Goal: Contribute content: Add original content to the website for others to see

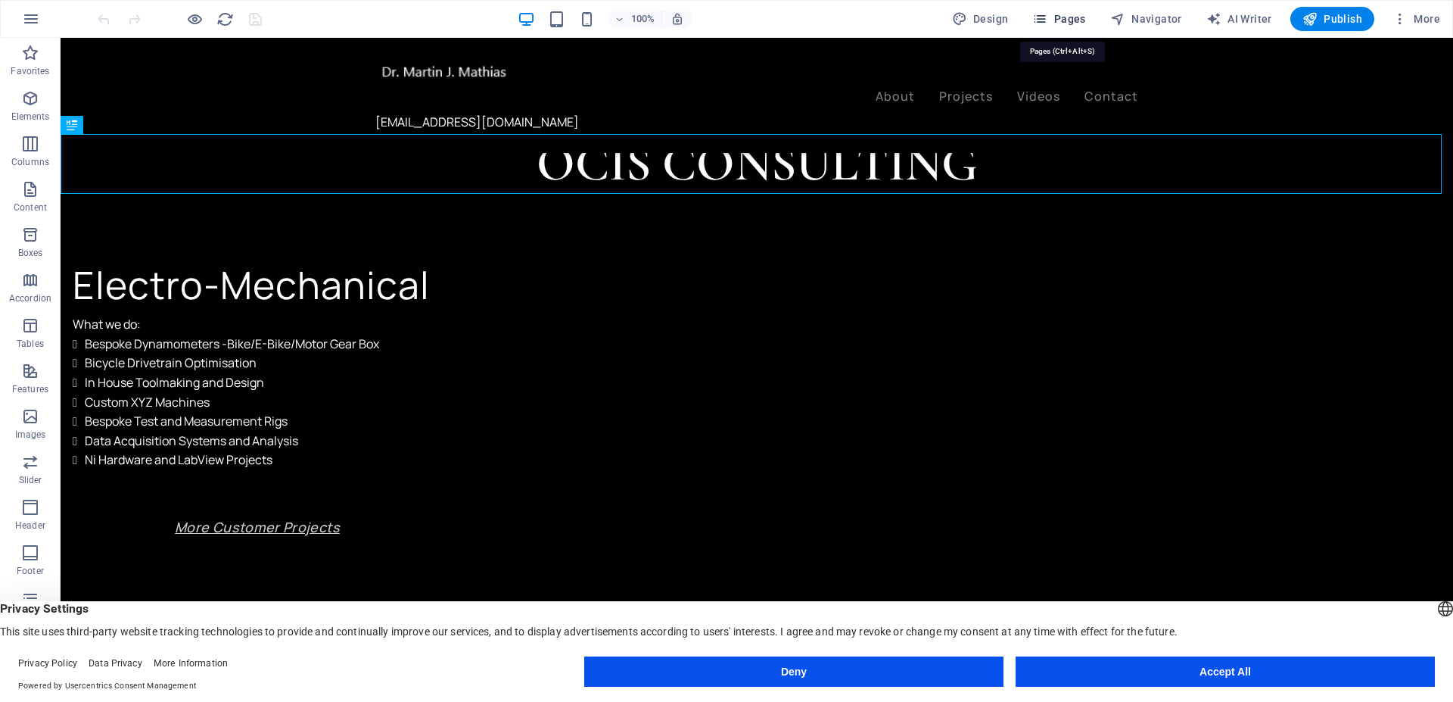
click at [1045, 15] on icon "button" at bounding box center [1039, 18] width 15 height 15
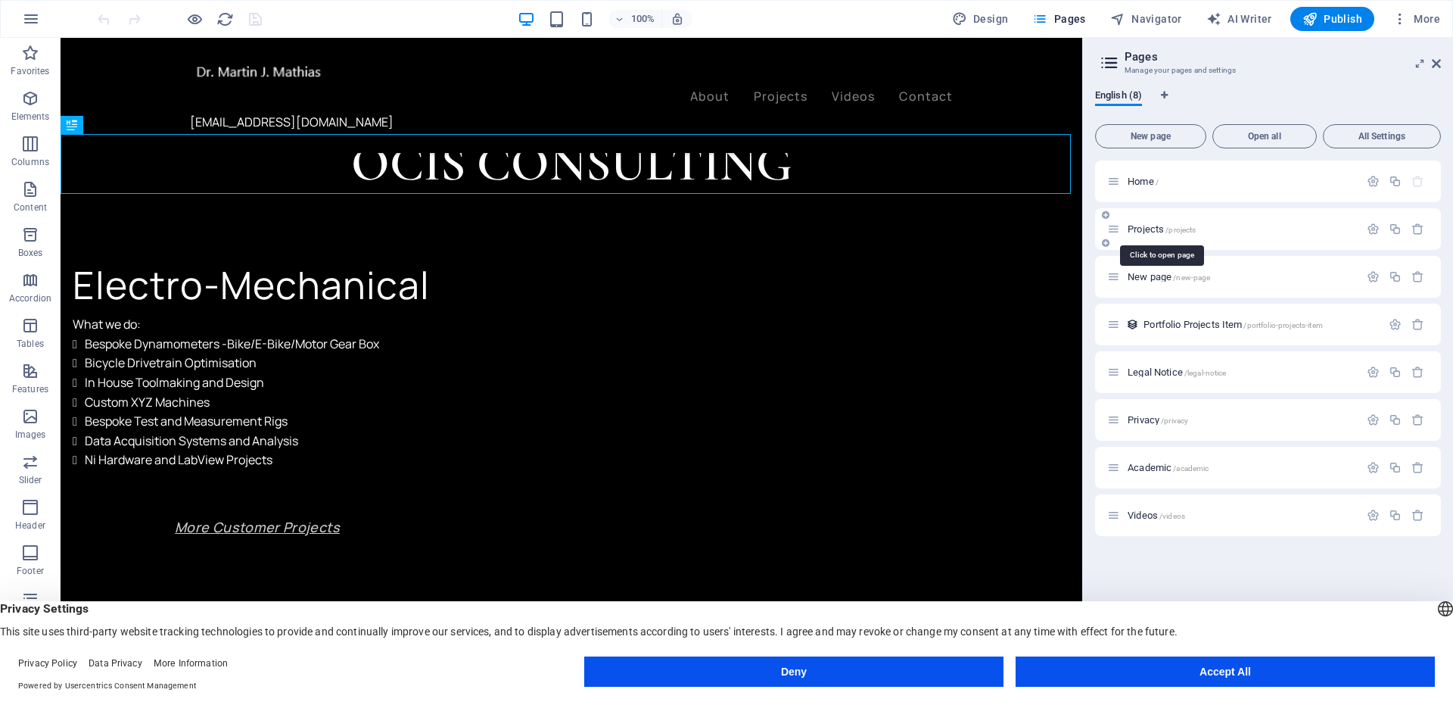
click at [1139, 226] on span "Projects /projects" at bounding box center [1162, 228] width 68 height 11
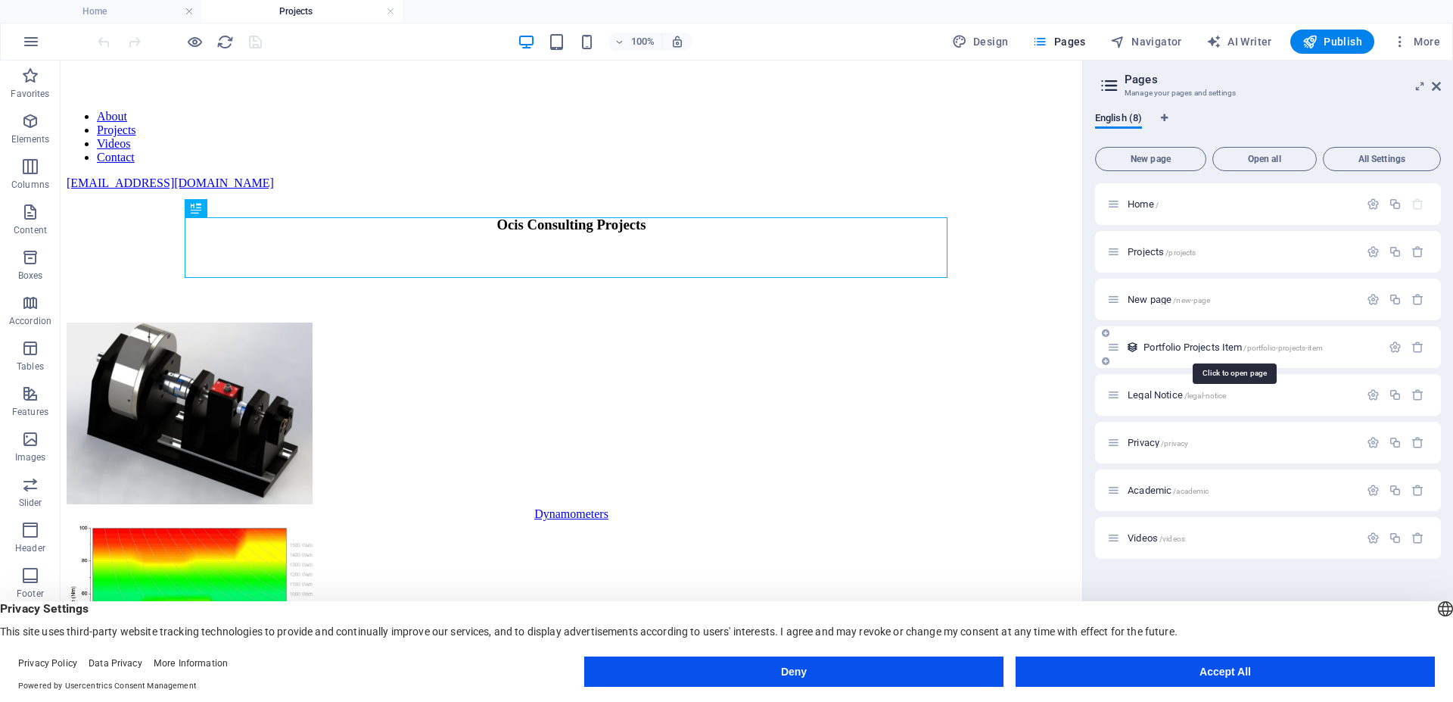
click at [1180, 347] on span "Portfolio Projects Item /portfolio-projects-item" at bounding box center [1233, 346] width 179 height 11
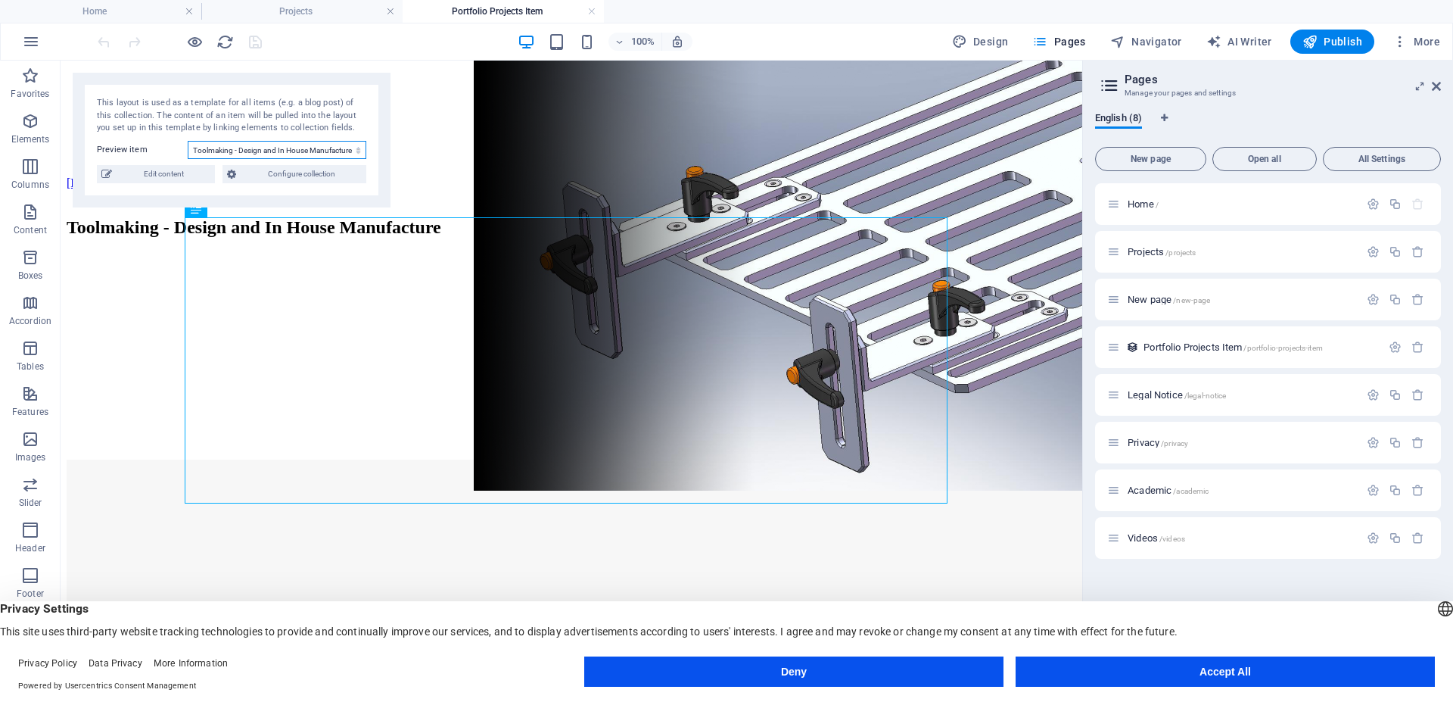
click at [360, 150] on select "Toolmaking - Design and In House Manufacture Next Gen Bike and E-Bike Dynos Ser…" at bounding box center [277, 150] width 179 height 18
select select "68dd8f2bccf343b4080a0b7f"
click at [188, 141] on select "Toolmaking - Design and In House Manufacture Next Gen Bike and E-Bike Dynos Ser…" at bounding box center [277, 150] width 179 height 18
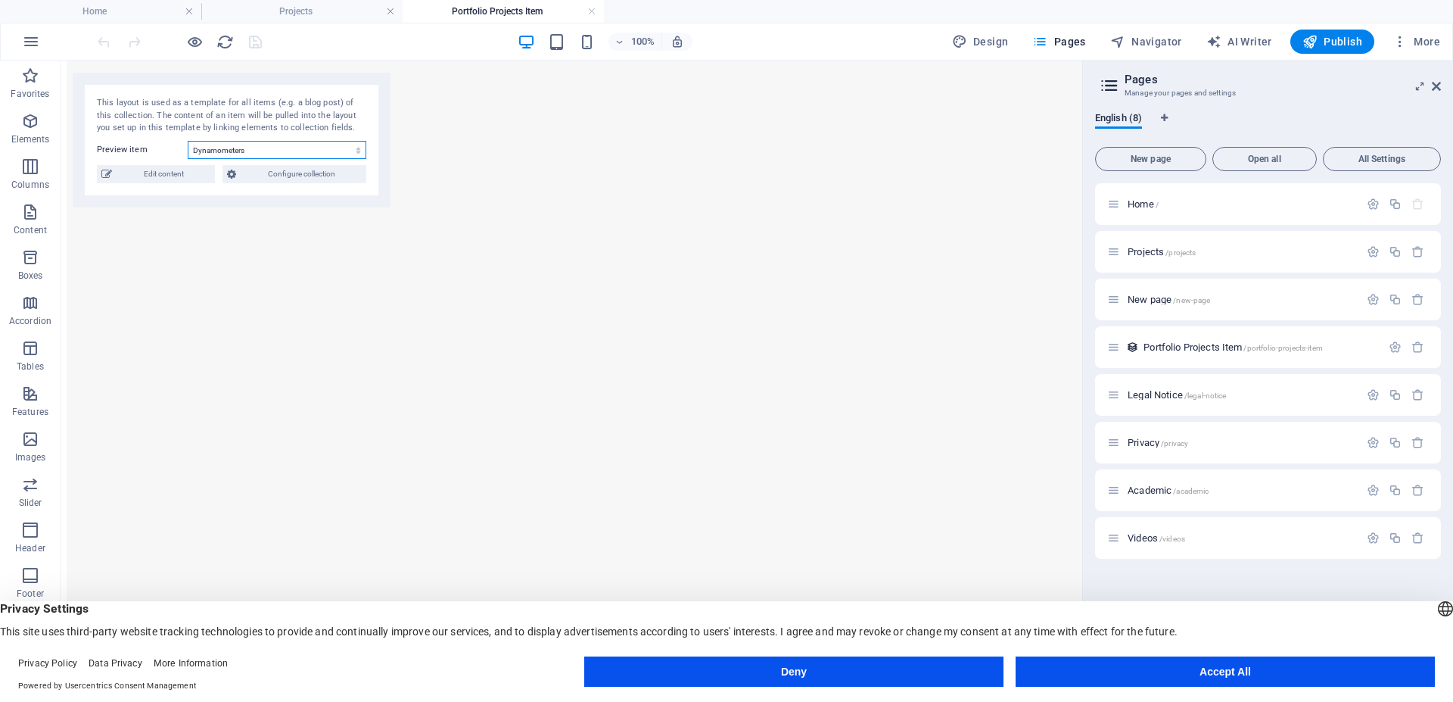
scroll to position [575, 0]
drag, startPoint x: 1076, startPoint y: 120, endPoint x: 1149, endPoint y: 243, distance: 143.2
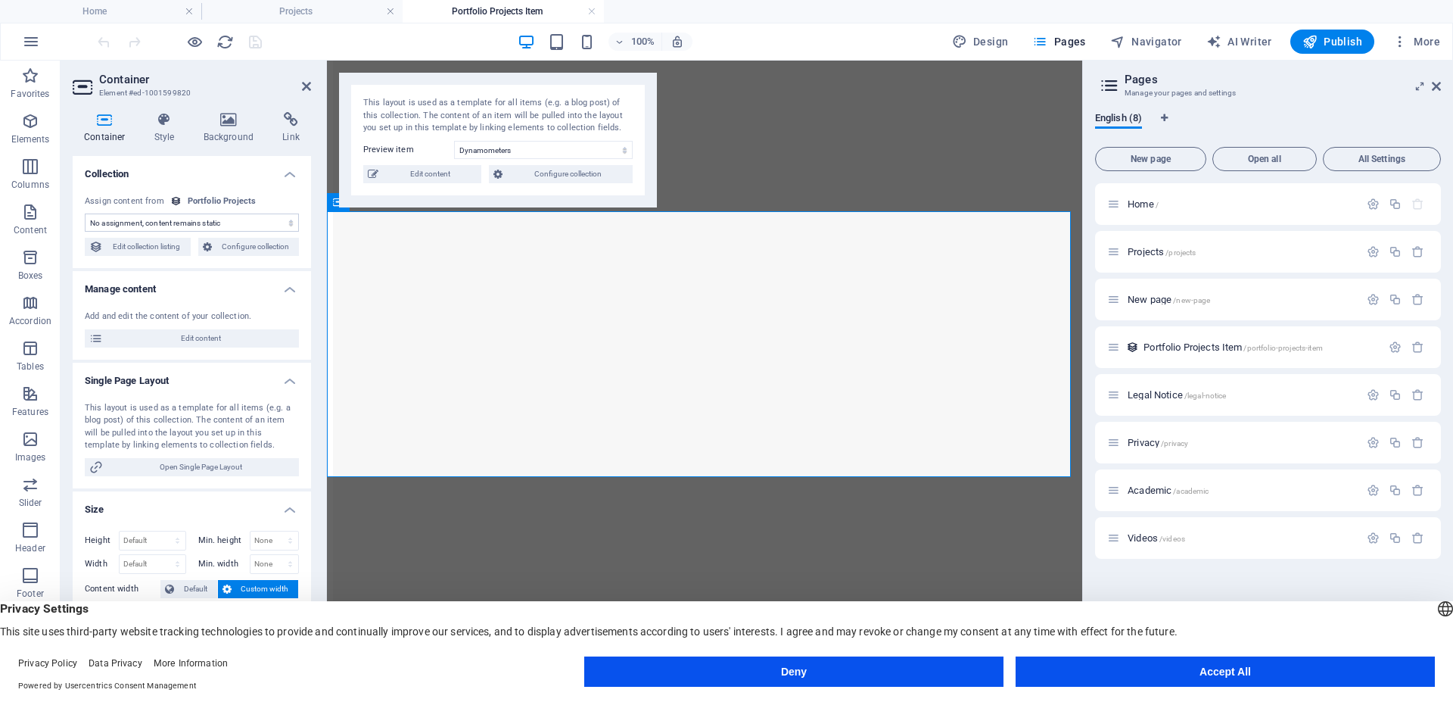
select select "about-project"
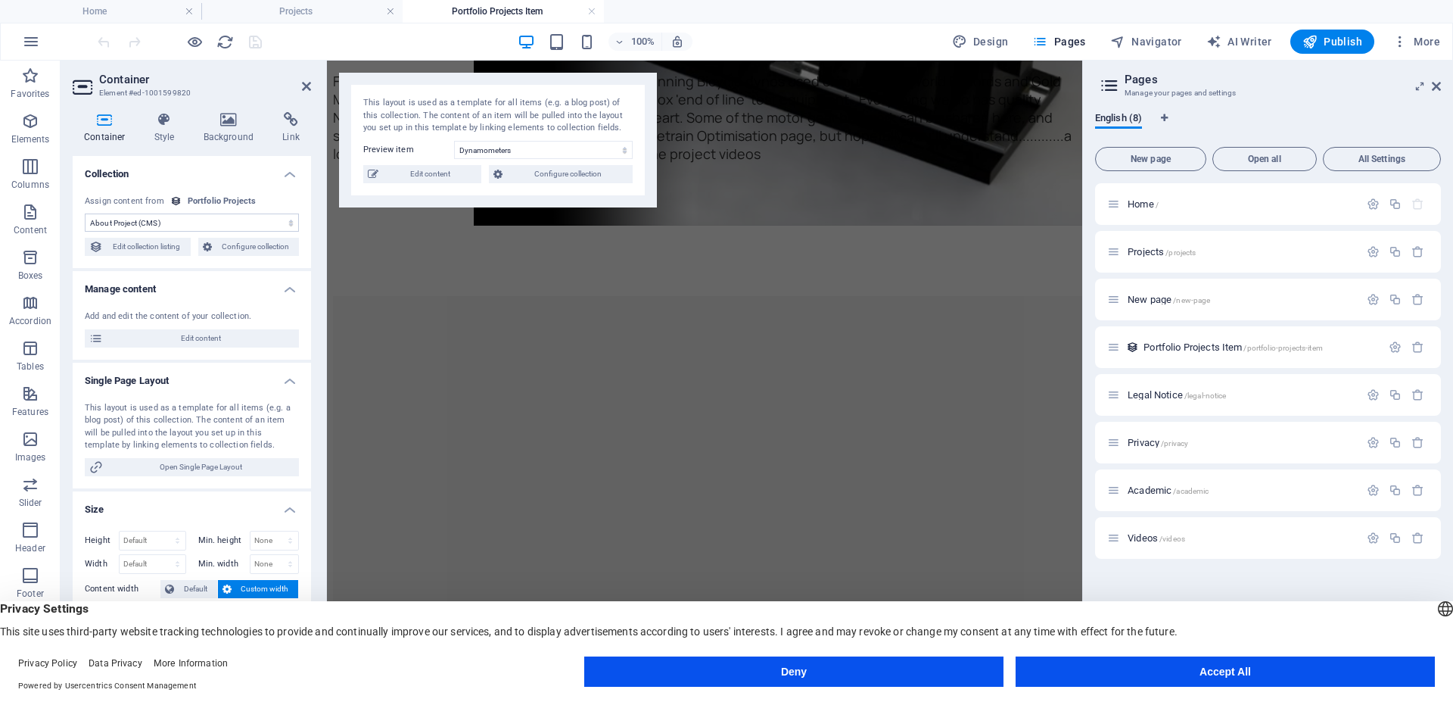
scroll to position [0, 0]
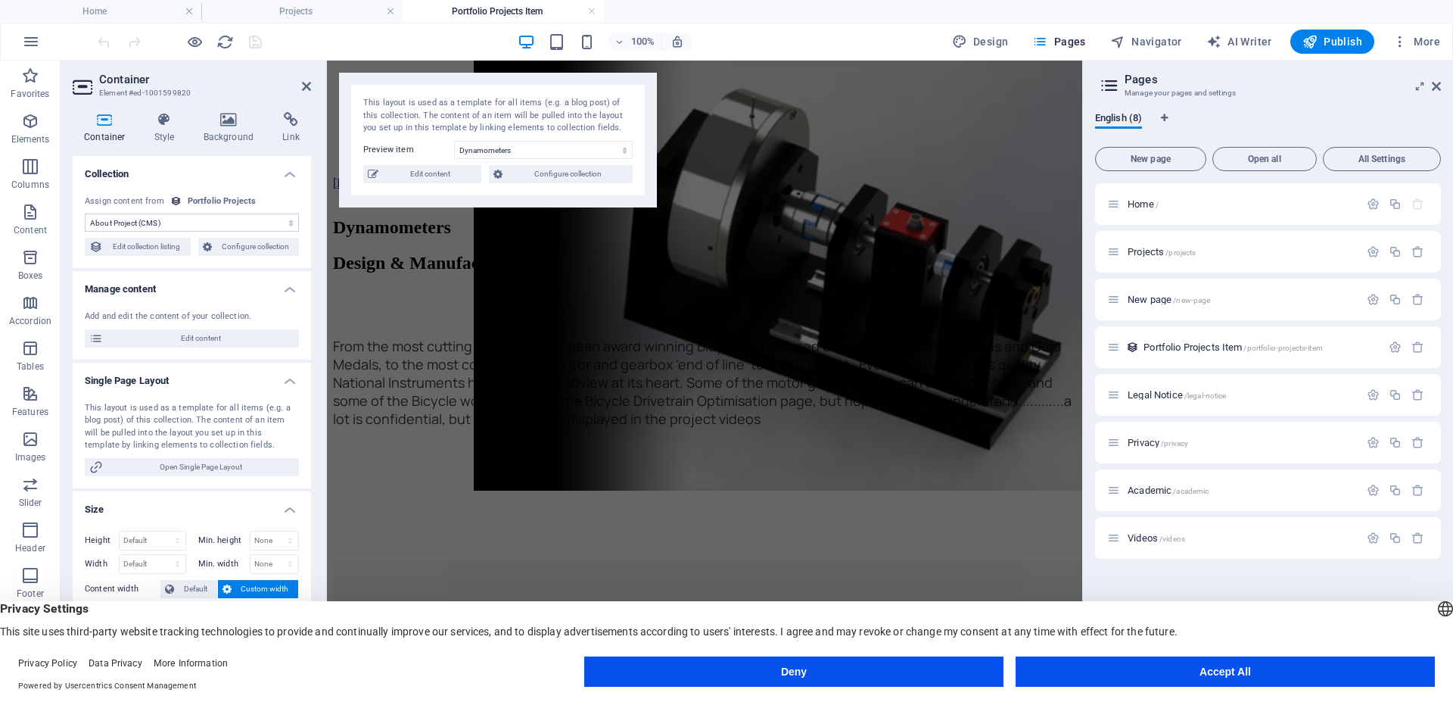
drag, startPoint x: 1078, startPoint y: 184, endPoint x: 1362, endPoint y: 104, distance: 294.8
click at [456, 174] on span "Edit content" at bounding box center [430, 174] width 94 height 18
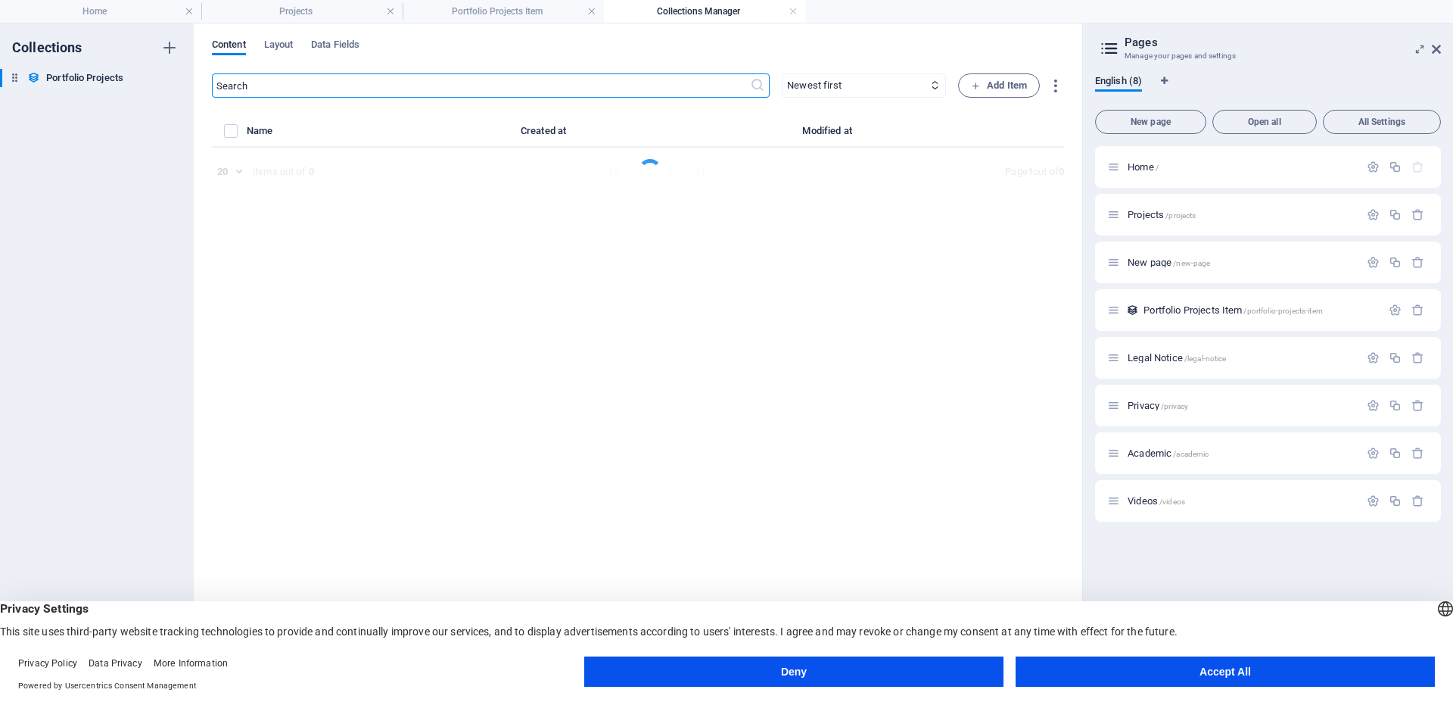
select select "Design & Manufacture"
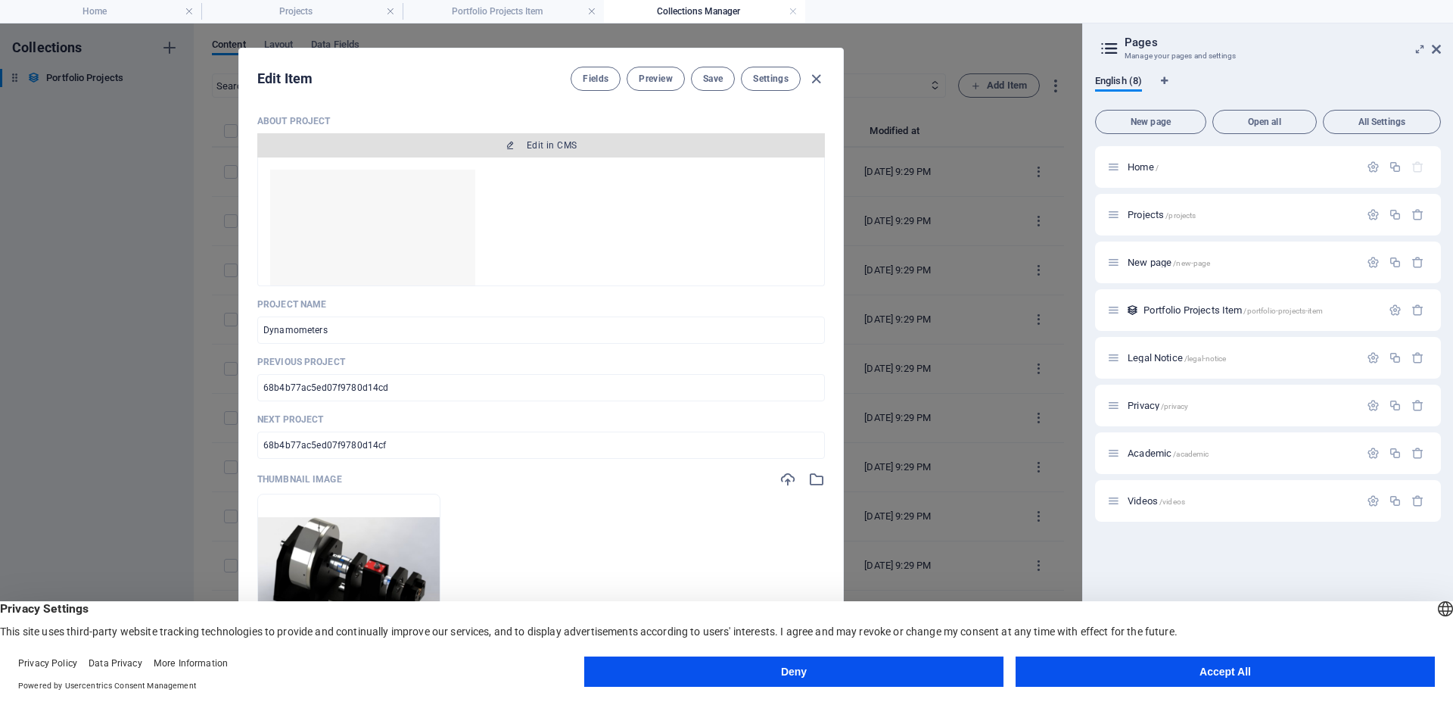
click at [585, 142] on span "Edit in CMS" at bounding box center [541, 145] width 556 height 12
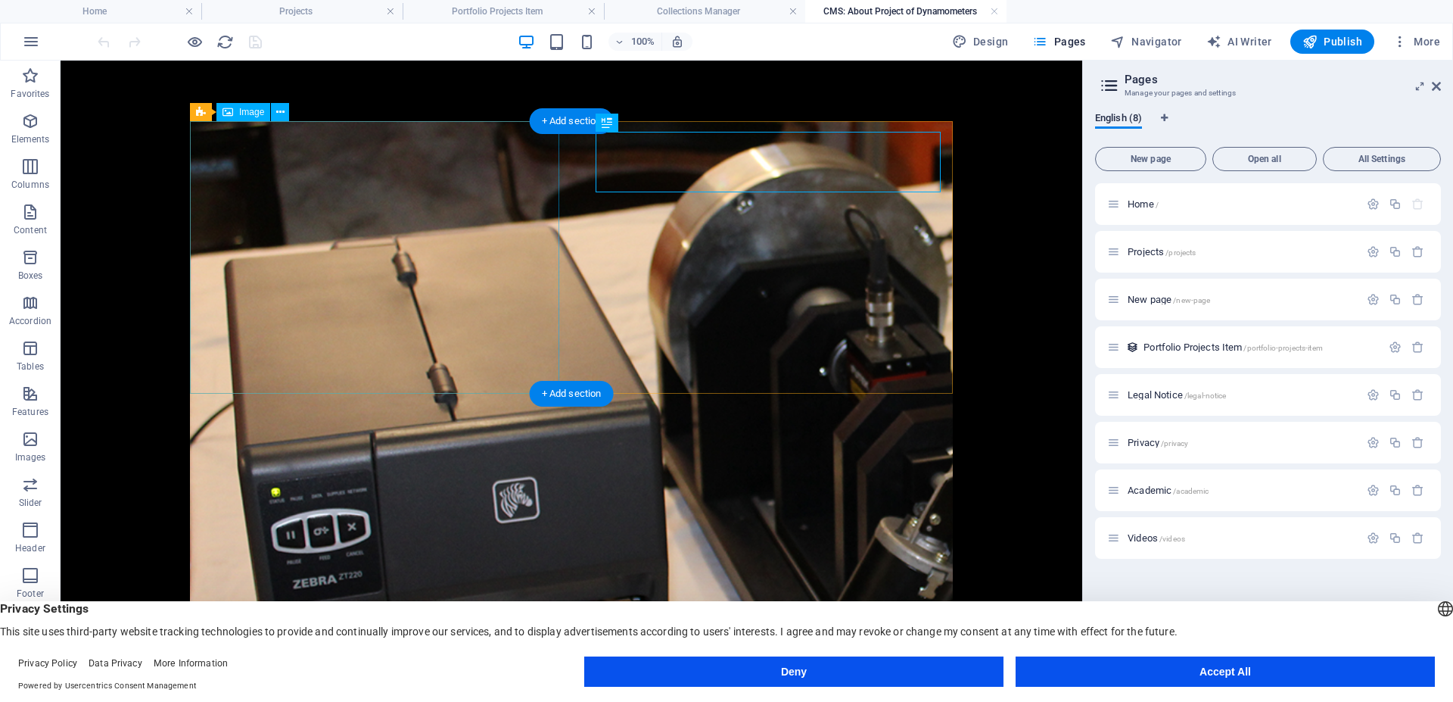
click at [459, 237] on figure at bounding box center [571, 498] width 763 height 754
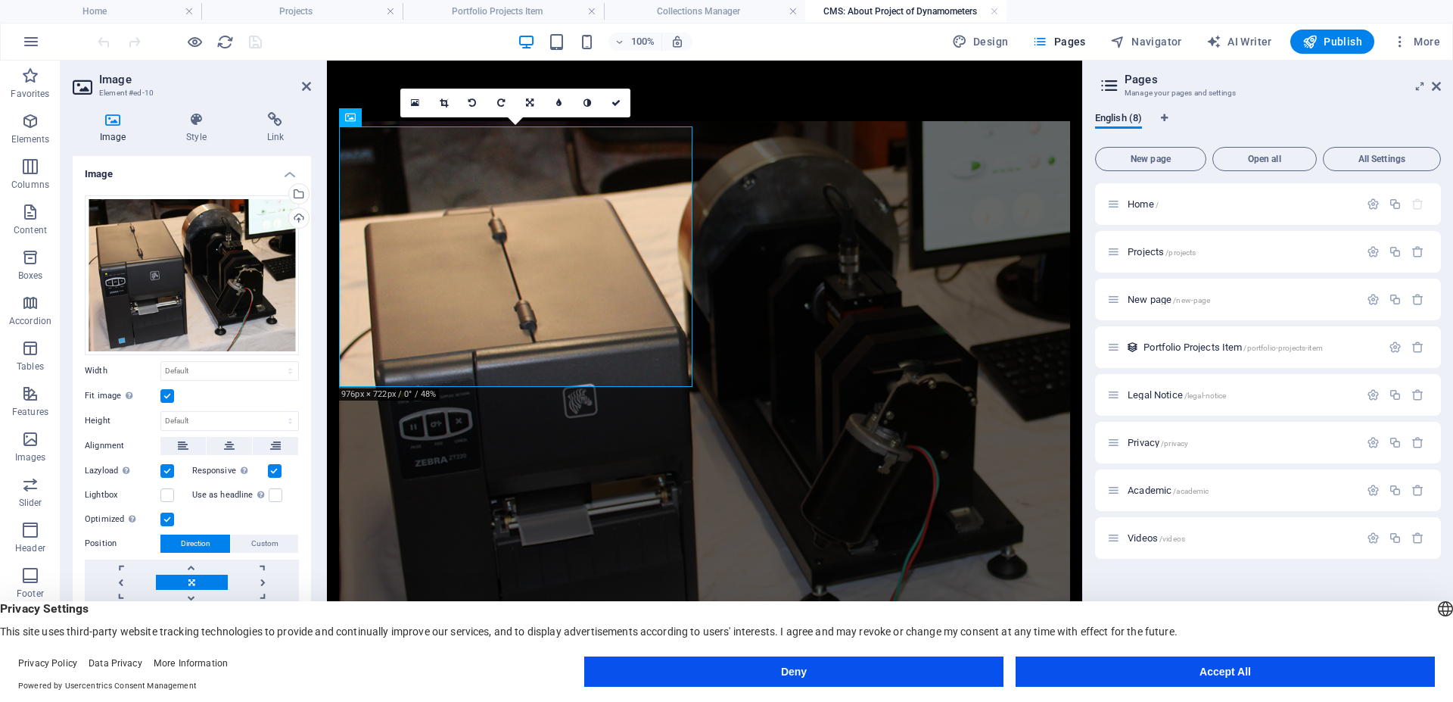
click at [121, 129] on h4 "Image" at bounding box center [116, 128] width 86 height 32
click at [288, 369] on select "Default auto px rem % em vh vw" at bounding box center [229, 371] width 137 height 18
select select "rem"
click at [277, 362] on select "Default auto px rem % em vh vw" at bounding box center [229, 371] width 137 height 18
type input "29.1865"
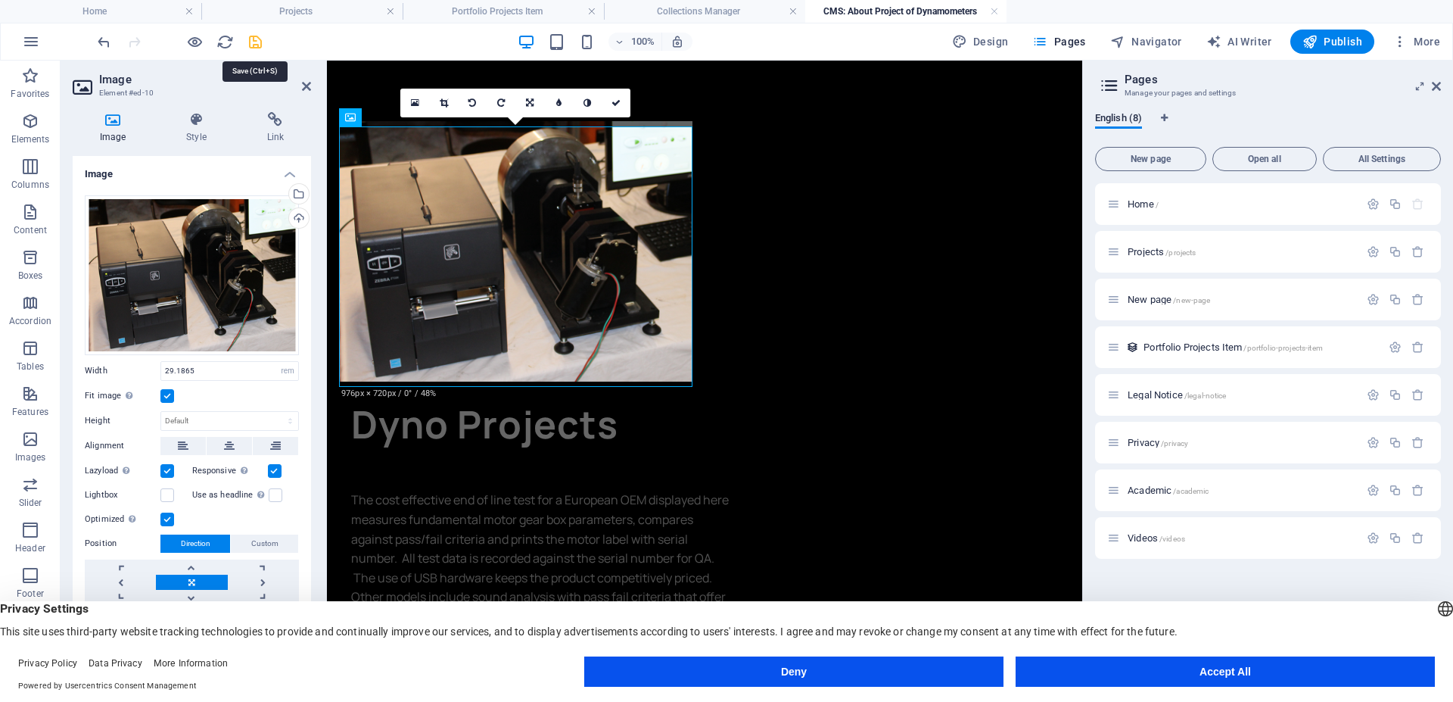
click at [257, 48] on icon "save" at bounding box center [255, 41] width 17 height 17
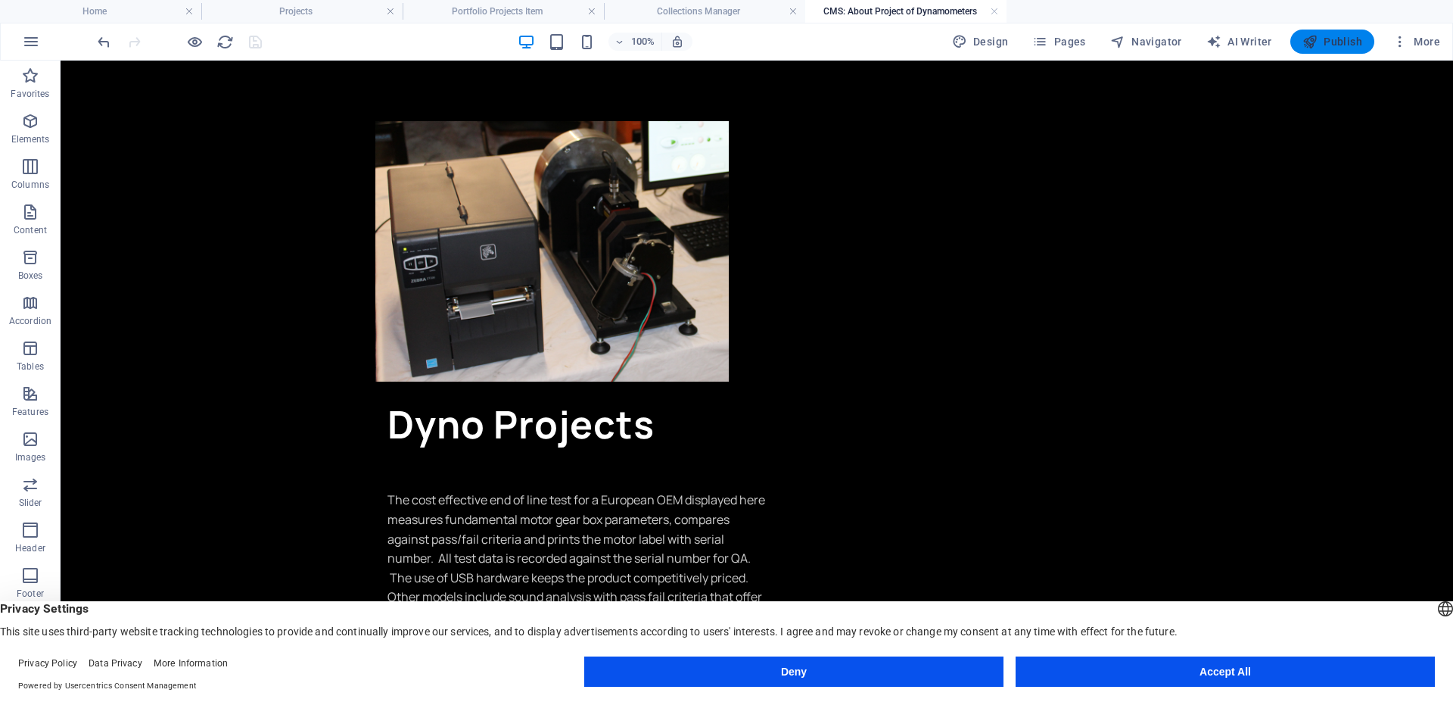
click at [1330, 45] on span "Publish" at bounding box center [1333, 41] width 60 height 15
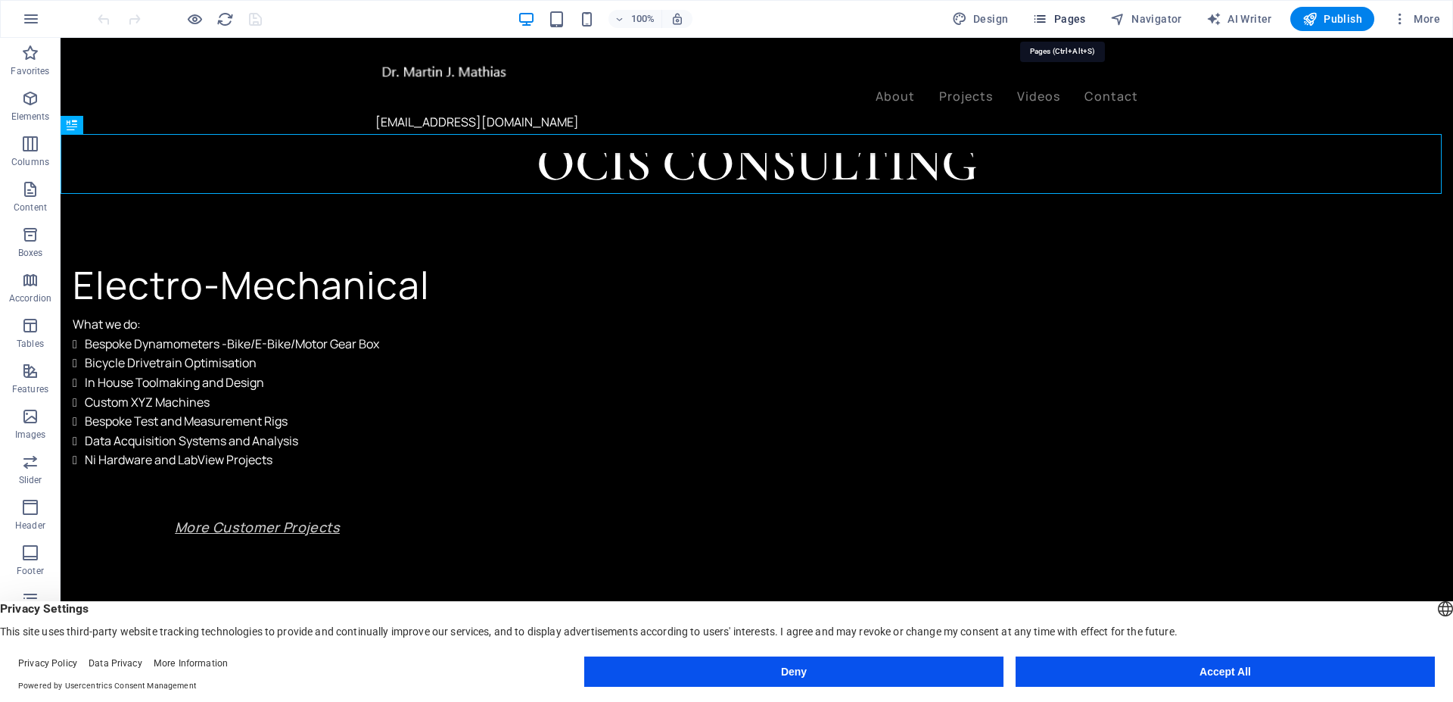
click at [1067, 23] on span "Pages" at bounding box center [1058, 18] width 53 height 15
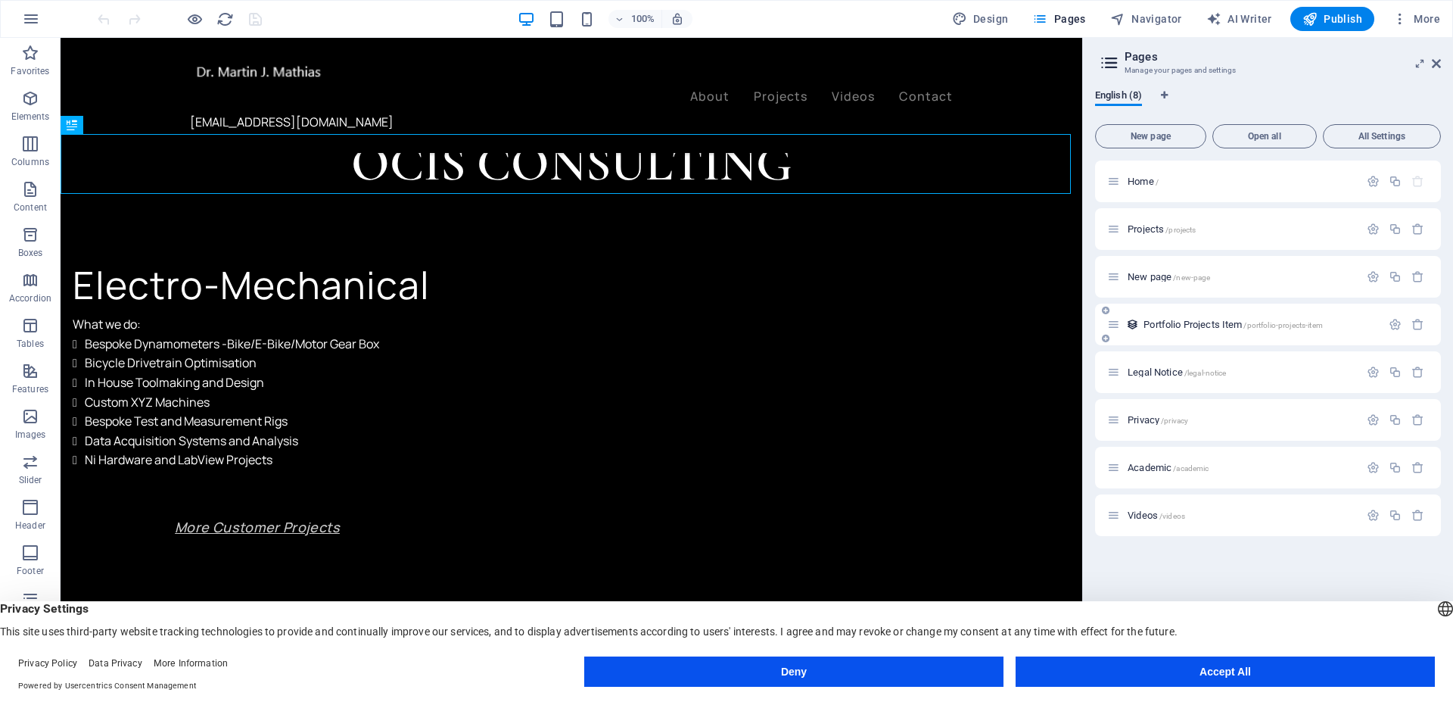
click at [1205, 323] on span "Portfolio Projects Item /portfolio-projects-item" at bounding box center [1233, 324] width 179 height 11
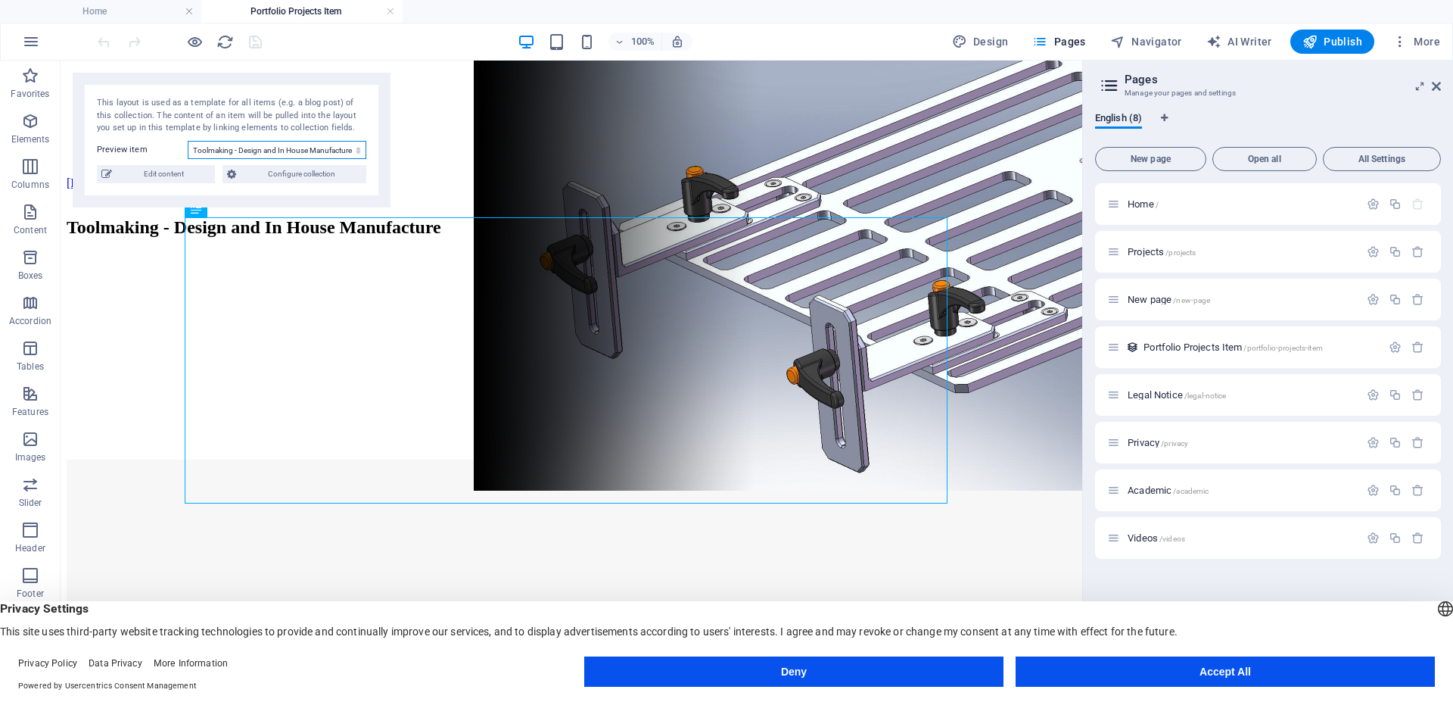
click at [357, 154] on select "Toolmaking - Design and In House Manufacture Next Gen Bike and E-Bike Dynos Ser…" at bounding box center [277, 150] width 179 height 18
select select "68dd8f2bccf343b4080a0b7f"
click at [188, 141] on select "Toolmaking - Design and In House Manufacture Next Gen Bike and E-Bike Dynos Ser…" at bounding box center [277, 150] width 179 height 18
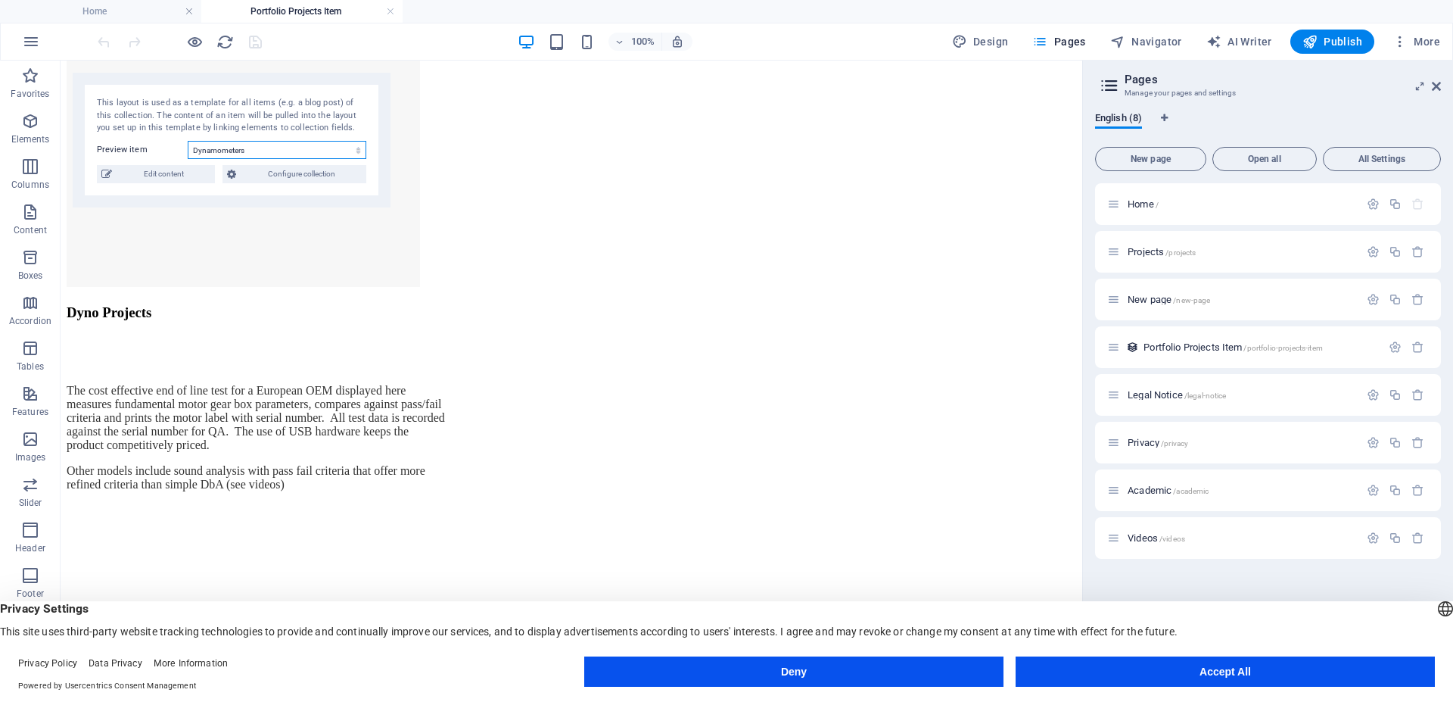
scroll to position [517, 0]
click at [173, 176] on span "Edit content" at bounding box center [164, 174] width 94 height 18
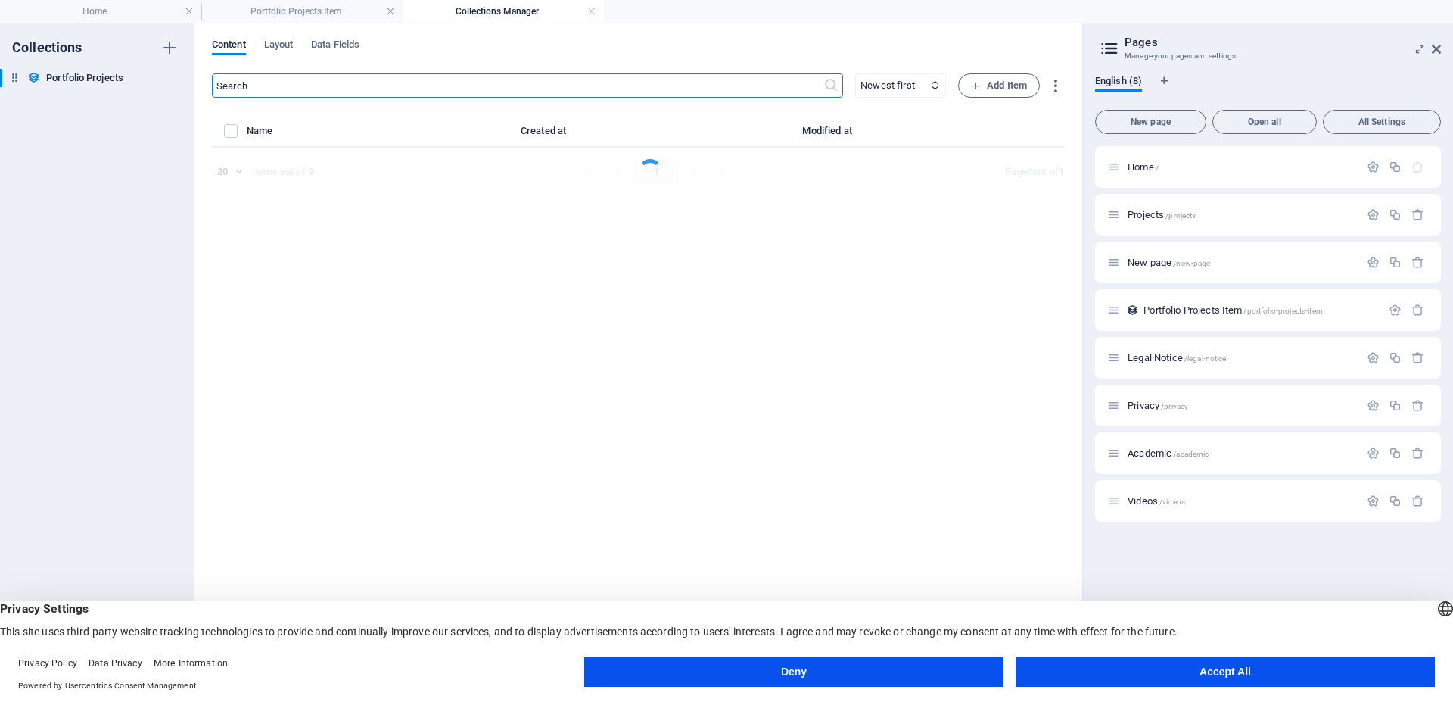
select select "Design & Manufacture"
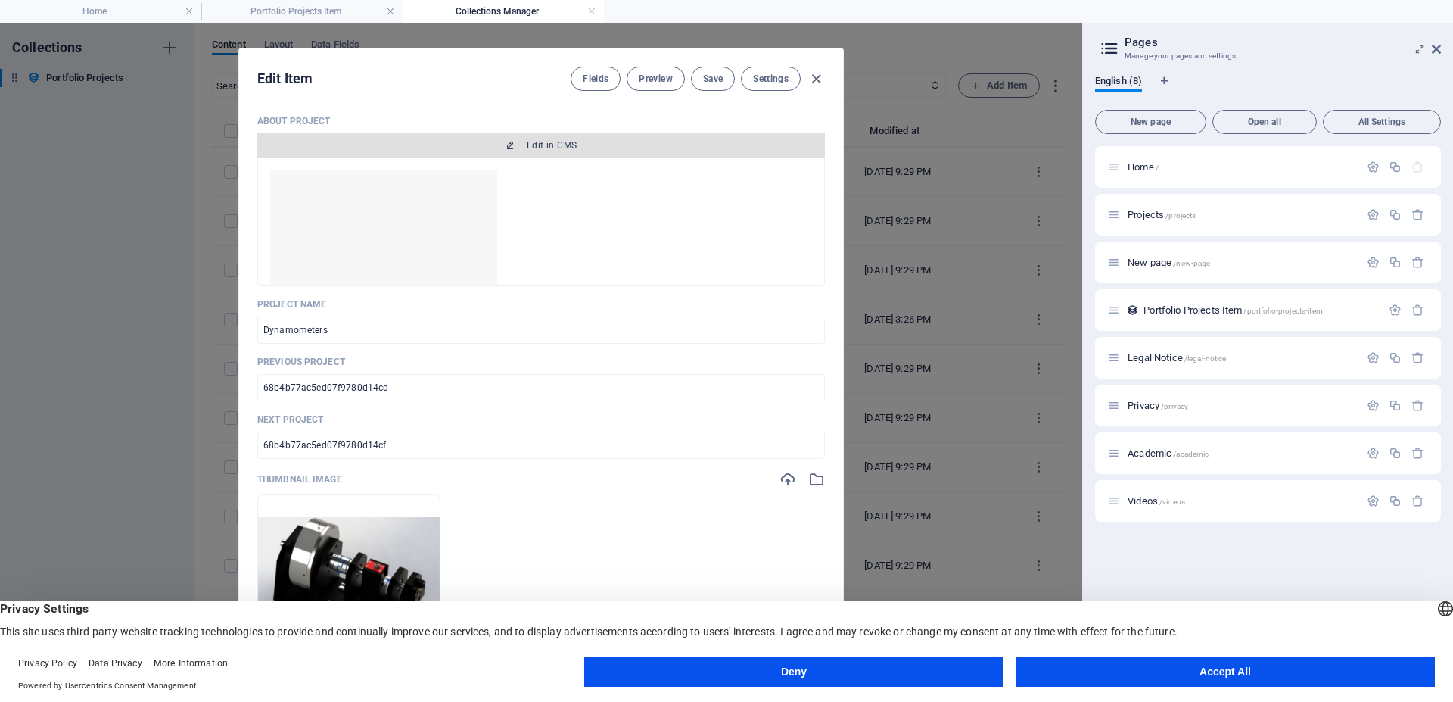
click at [547, 148] on span "Edit in CMS" at bounding box center [552, 145] width 50 height 12
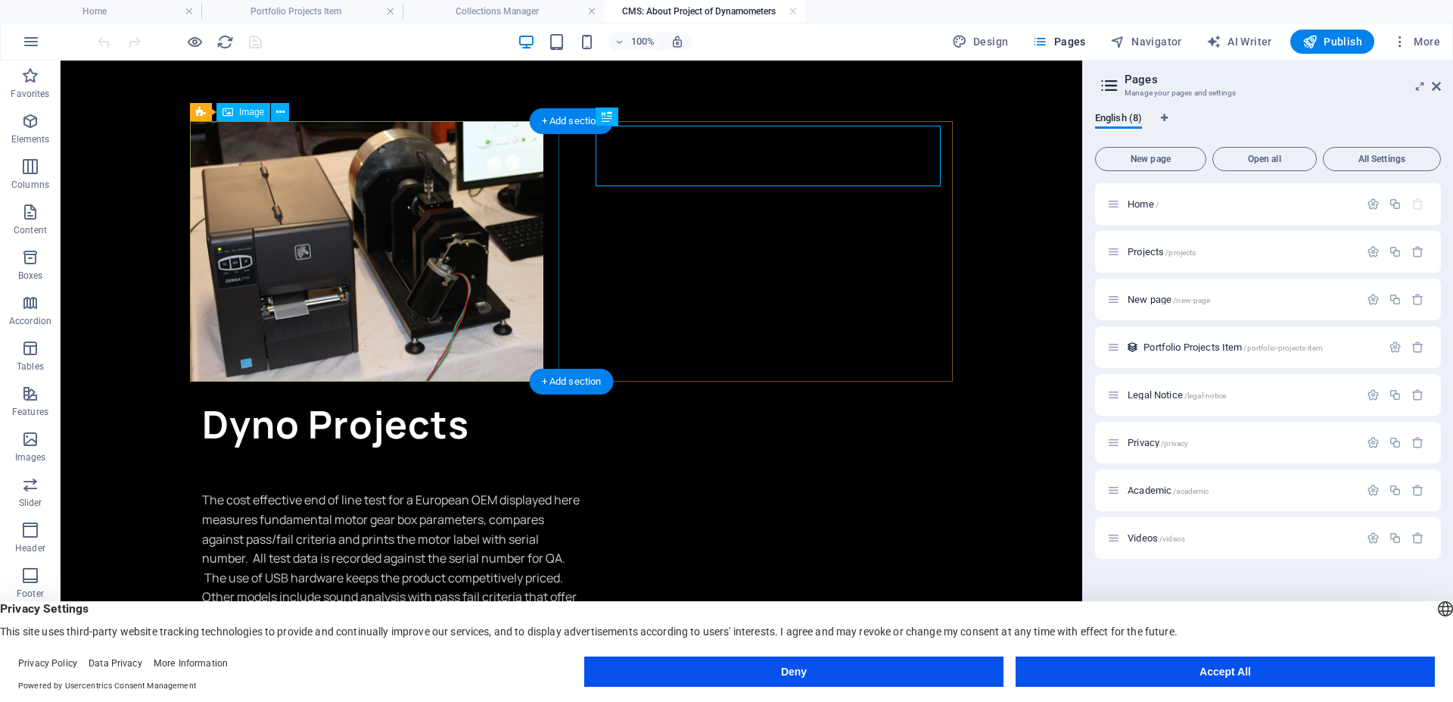
click at [323, 210] on figure at bounding box center [571, 251] width 763 height 260
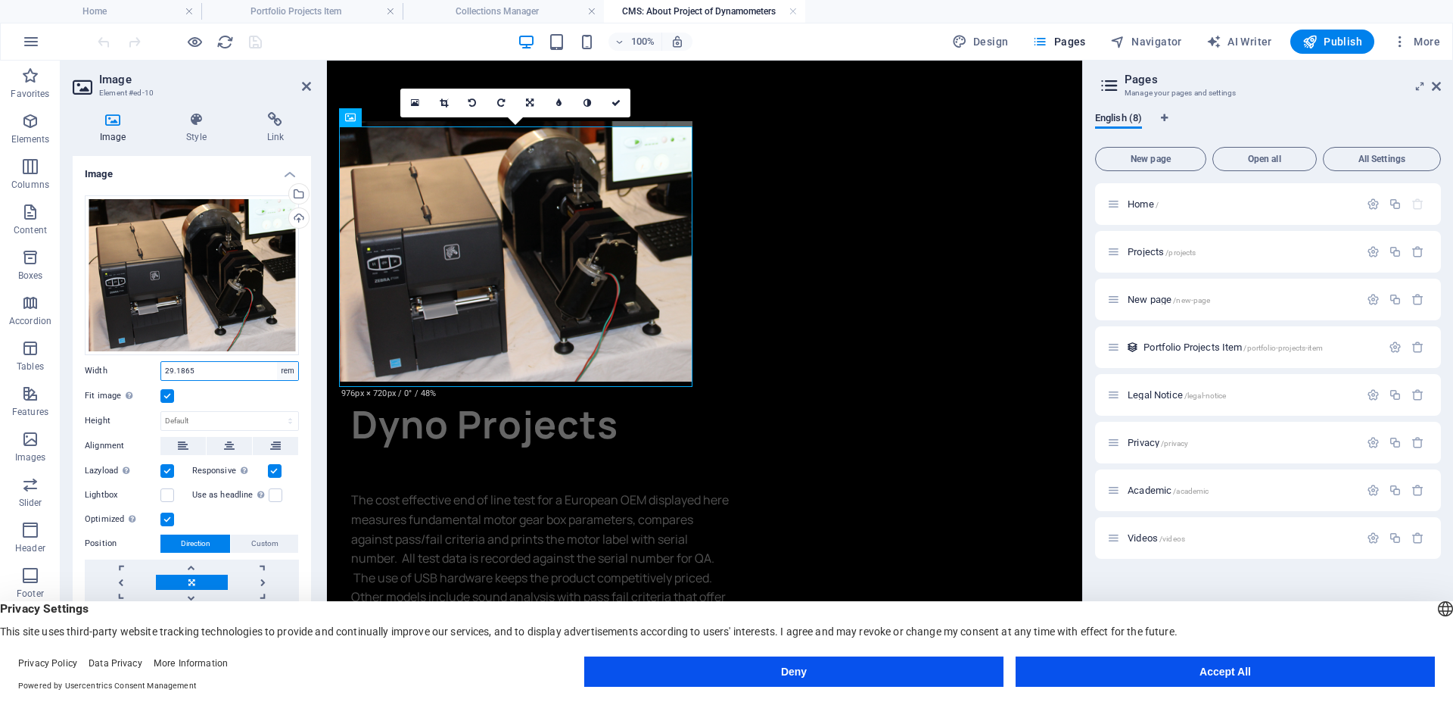
click at [285, 375] on select "Default auto px rem % em vh vw" at bounding box center [287, 371] width 21 height 18
select select "auto"
click at [277, 362] on select "Default auto px rem % em vh vw" at bounding box center [287, 371] width 21 height 18
select select "DISABLED_OPTION_VALUE"
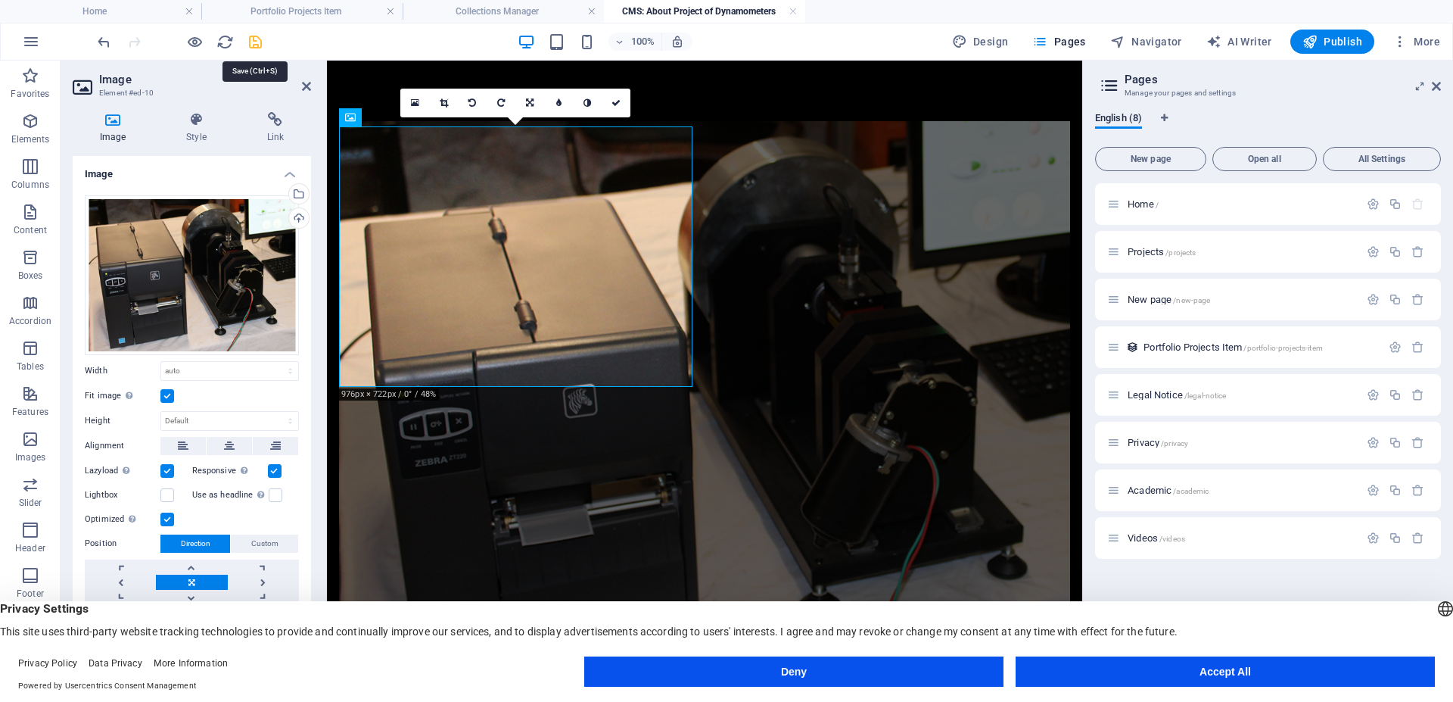
click at [257, 47] on icon "save" at bounding box center [255, 41] width 17 height 17
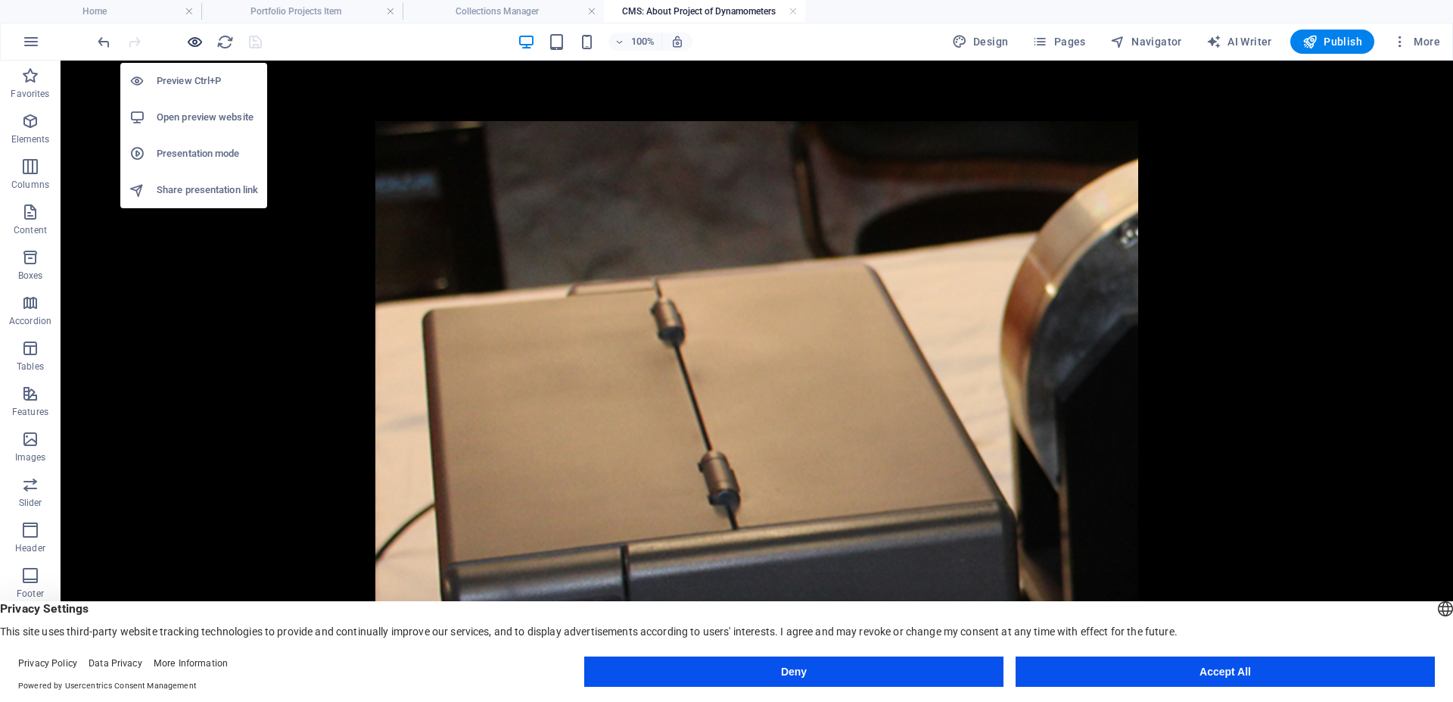
click at [191, 39] on icon "button" at bounding box center [194, 41] width 17 height 17
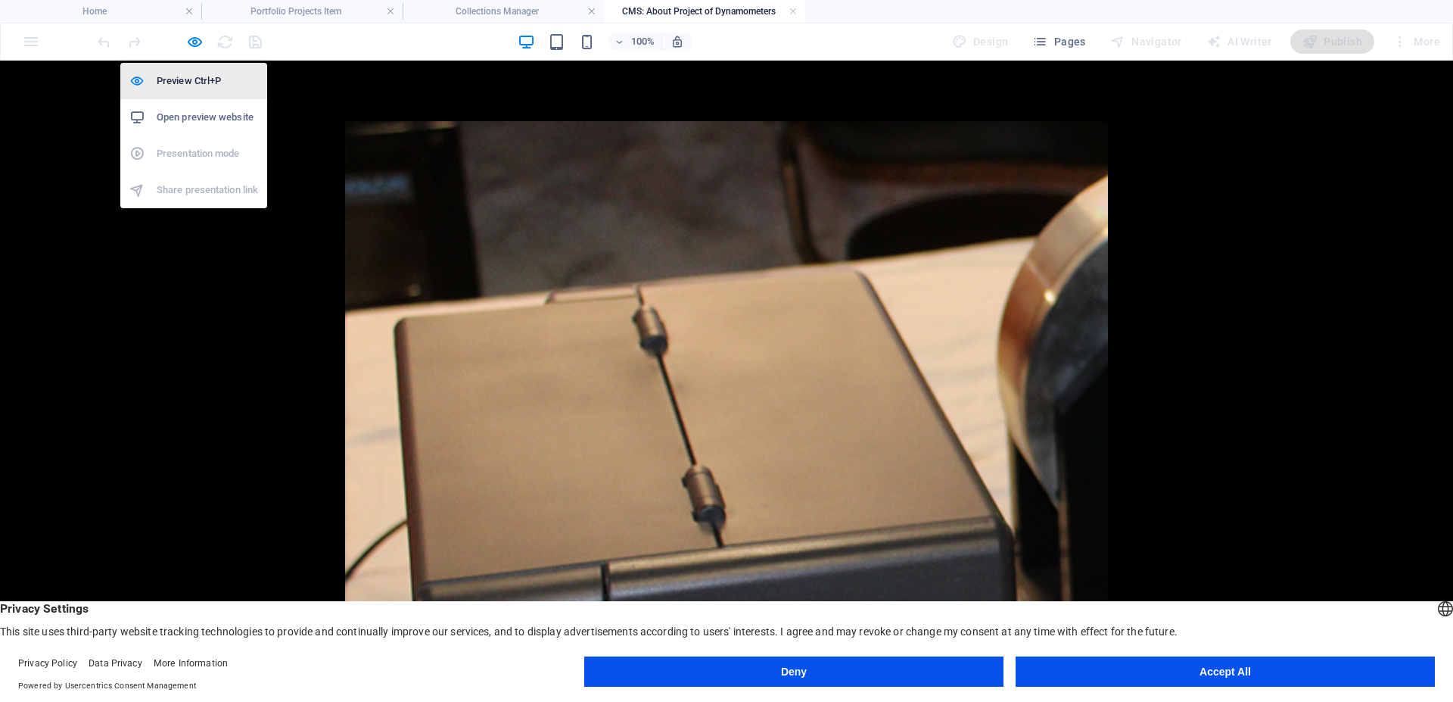
click at [191, 77] on h6 "Preview Ctrl+P" at bounding box center [207, 81] width 101 height 18
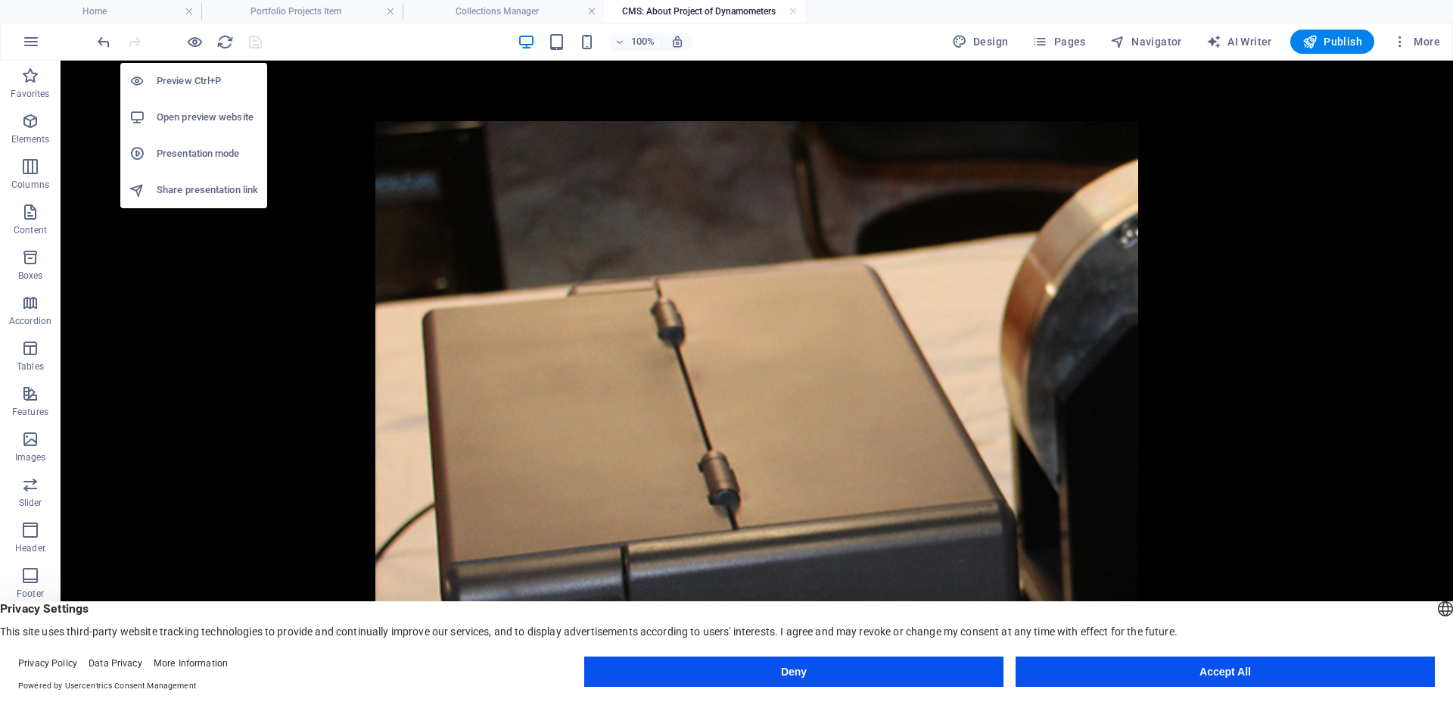
click at [191, 117] on h6 "Open preview website" at bounding box center [207, 117] width 101 height 18
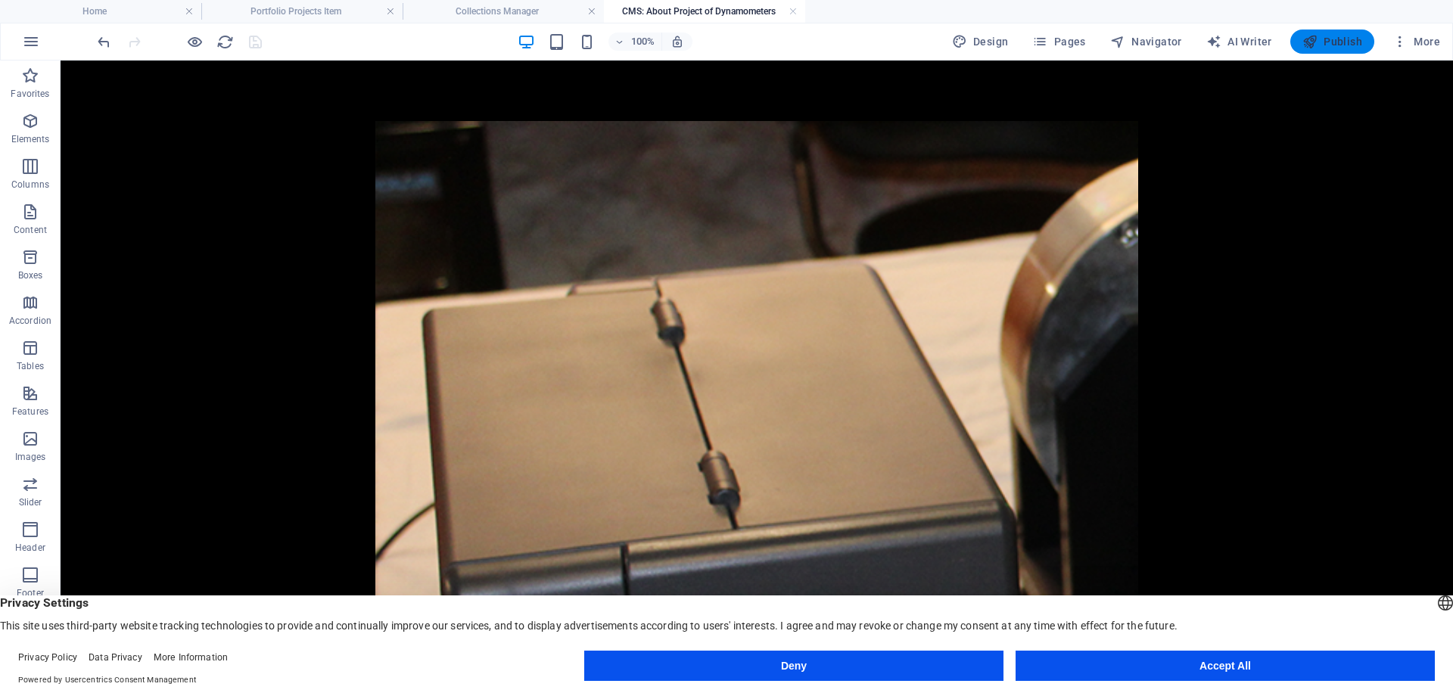
click at [1335, 42] on span "Publish" at bounding box center [1333, 41] width 60 height 15
click at [256, 38] on div at bounding box center [180, 42] width 170 height 24
click at [1324, 39] on span "Publish" at bounding box center [1333, 41] width 60 height 15
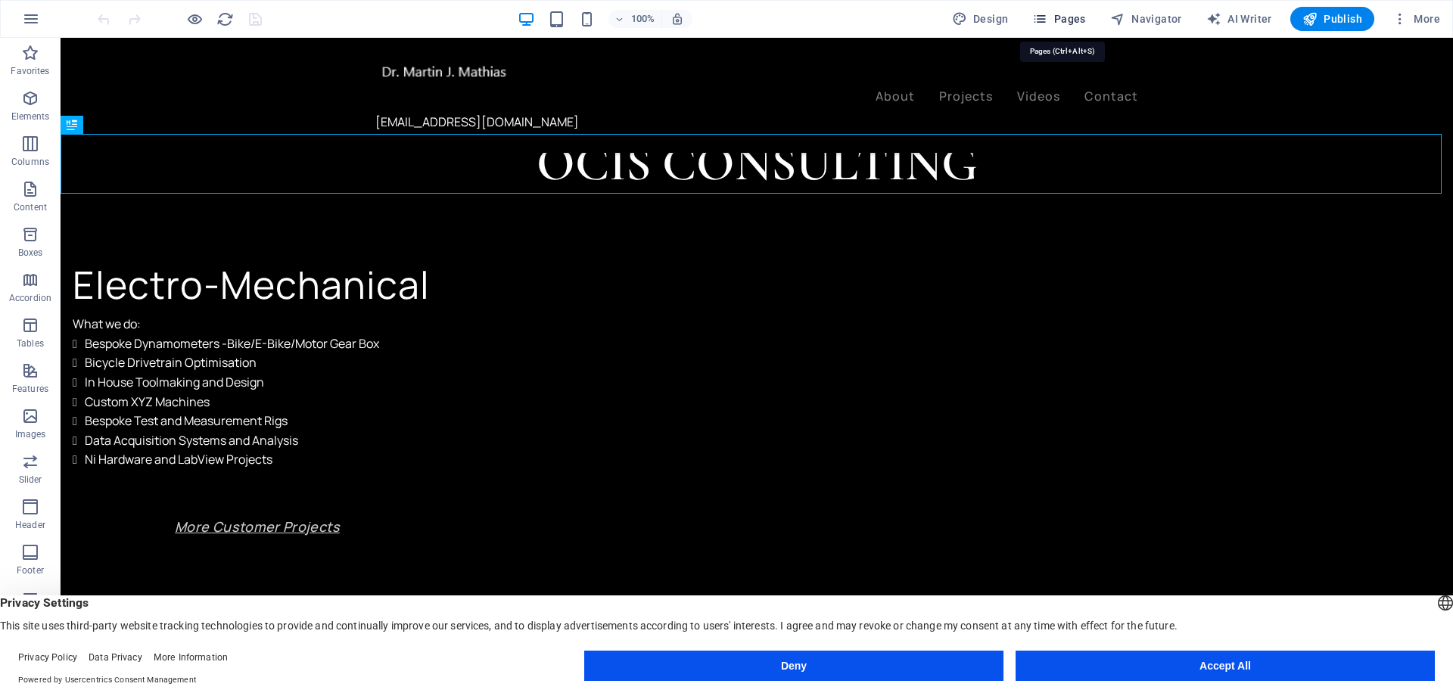
click at [1058, 23] on span "Pages" at bounding box center [1058, 18] width 53 height 15
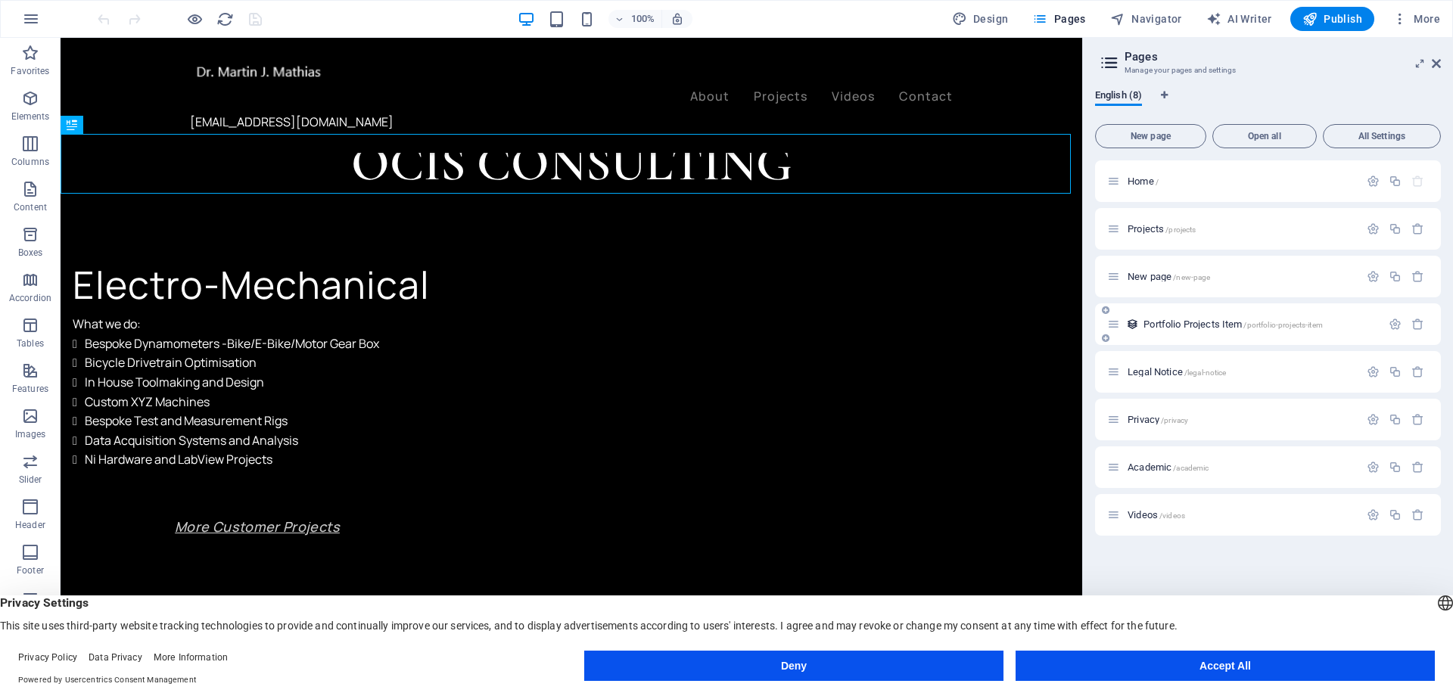
click at [1228, 324] on span "Portfolio Projects Item /portfolio-projects-item" at bounding box center [1233, 324] width 179 height 11
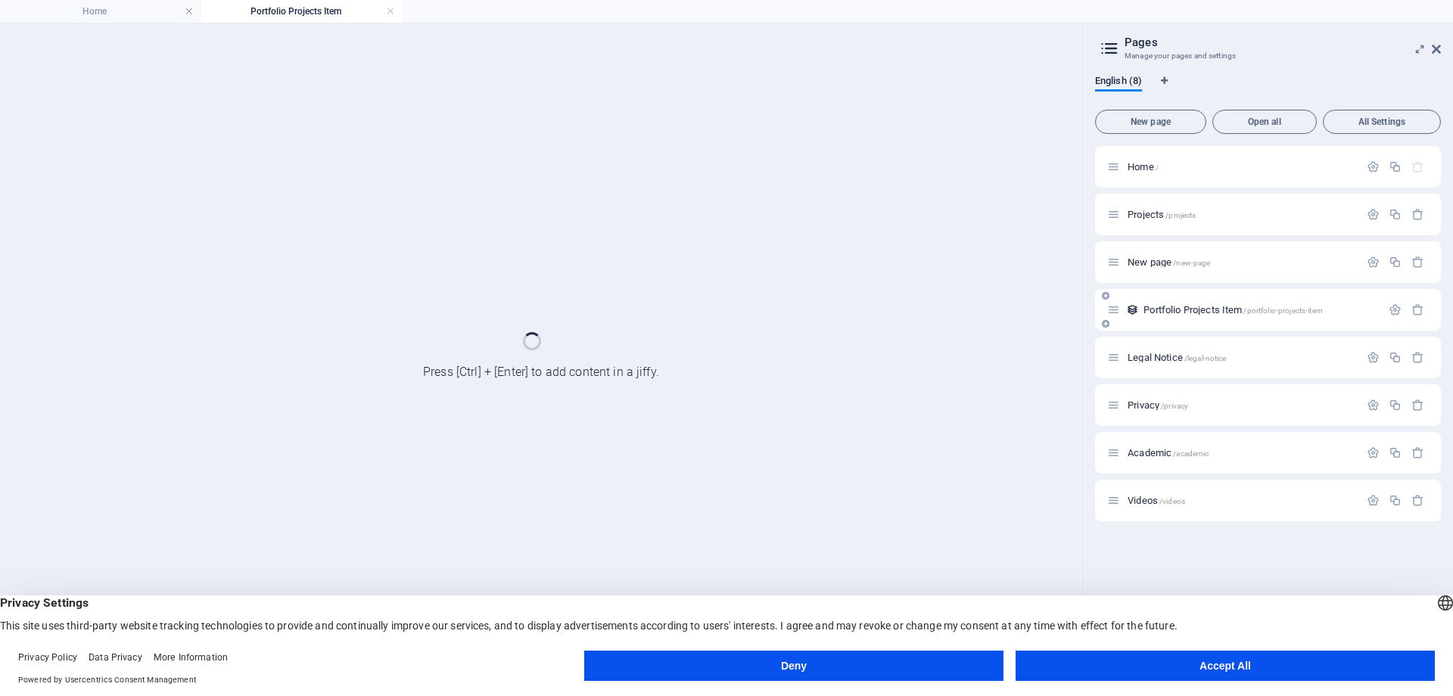
click at [1228, 324] on div "Portfolio Projects Item /portfolio-projects-item" at bounding box center [1268, 310] width 346 height 42
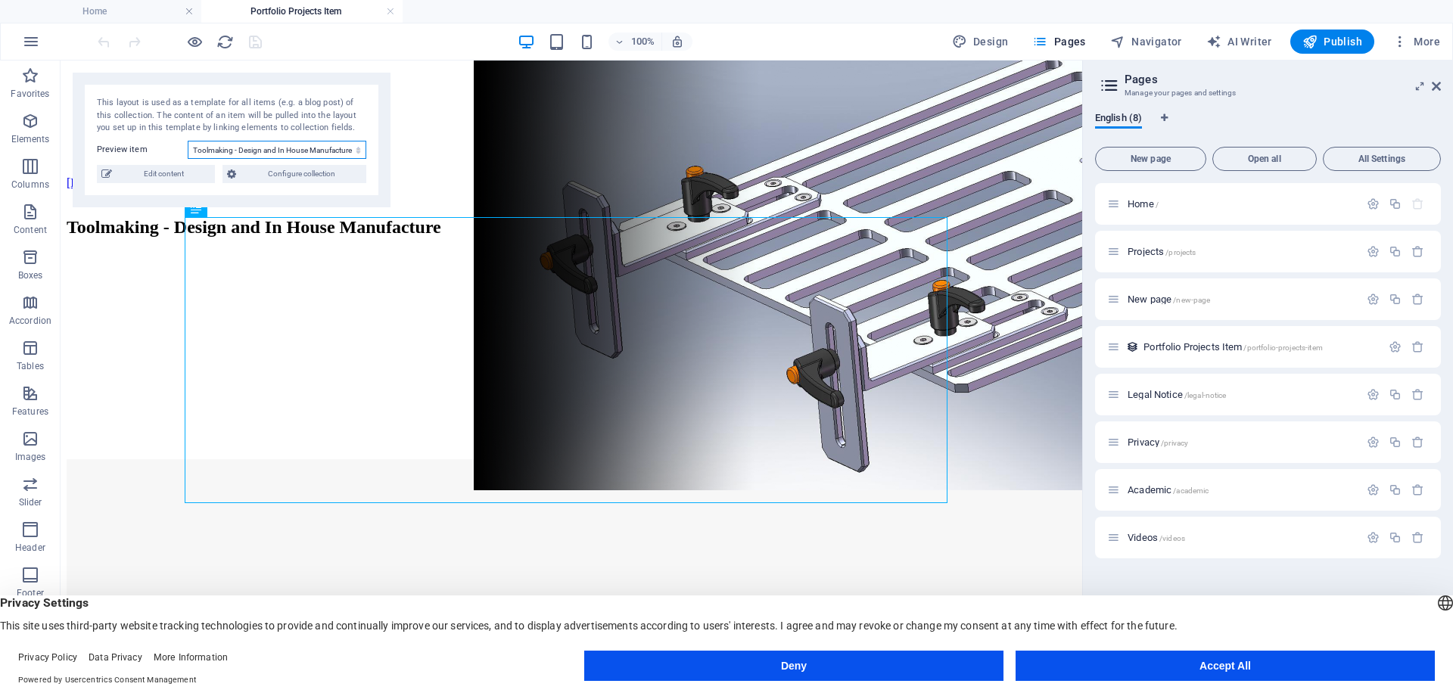
click at [360, 149] on select "Toolmaking - Design and In House Manufacture Next Gen Bike and E-Bike Dynos Ser…" at bounding box center [277, 150] width 179 height 18
select select "68dd8f2bccf343b4080a0b7f"
click at [188, 141] on select "Toolmaking - Design and In House Manufacture Next Gen Bike and E-Bike Dynos Ser…" at bounding box center [277, 150] width 179 height 18
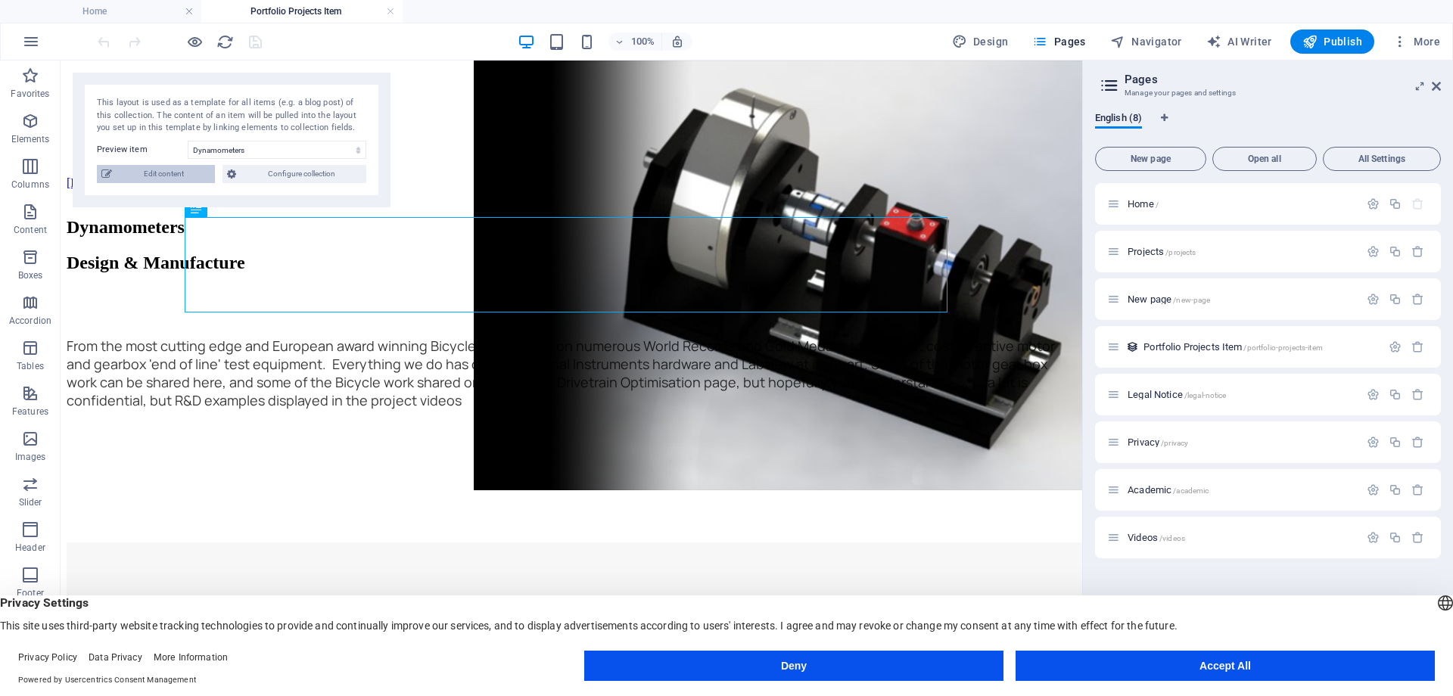
click at [172, 176] on span "Edit content" at bounding box center [164, 174] width 94 height 18
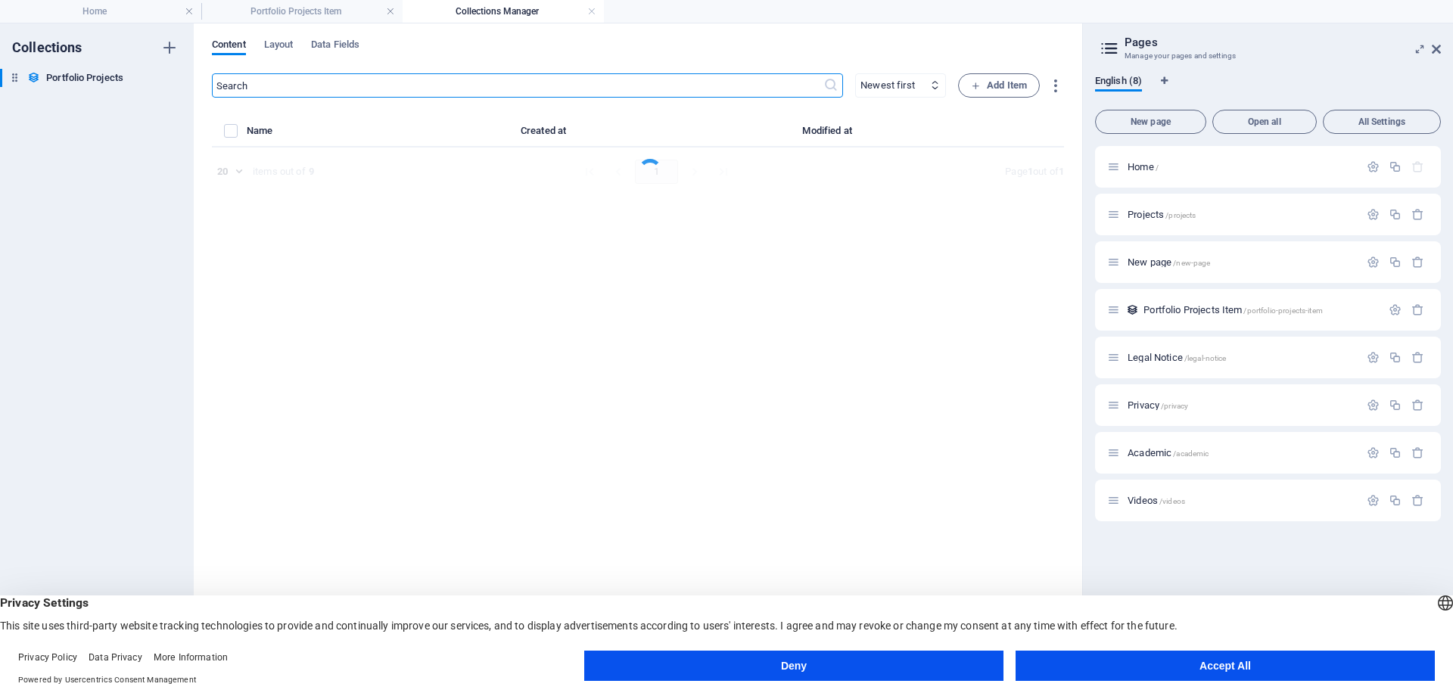
select select "Design & Manufacture"
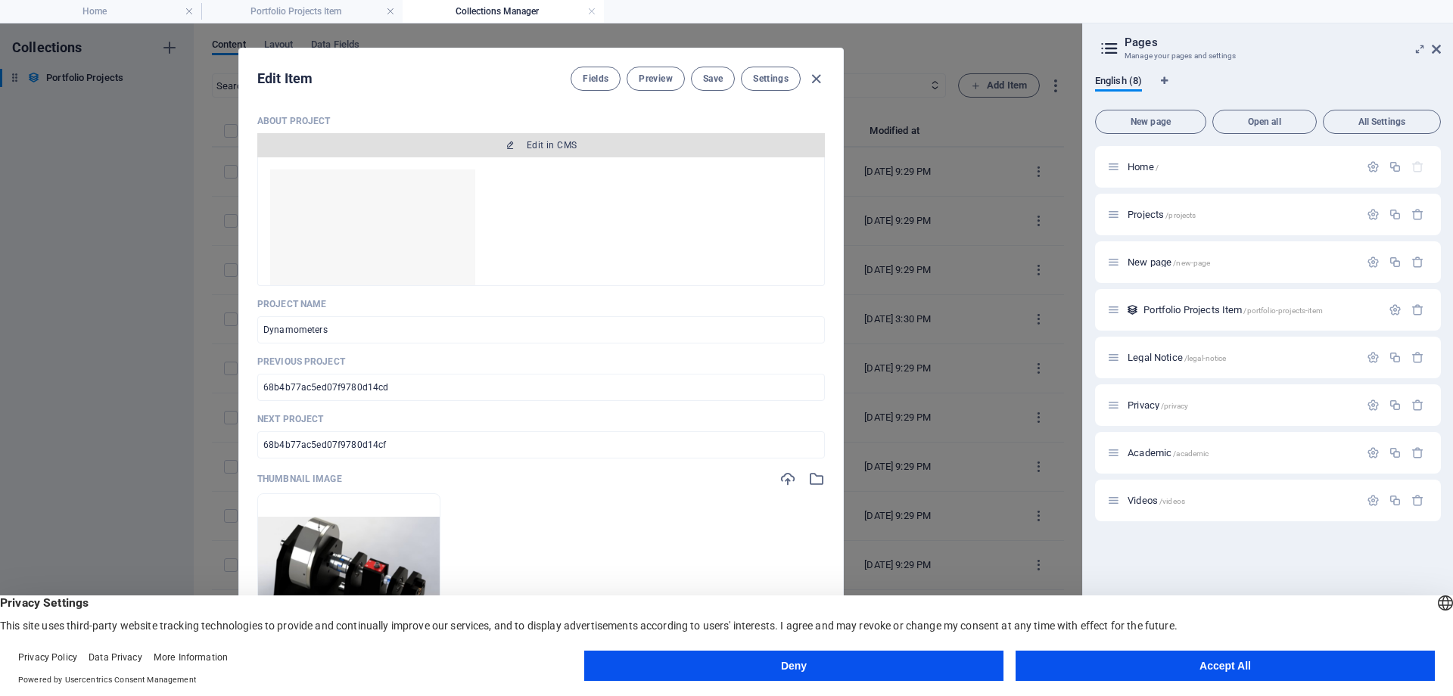
click at [558, 142] on span "Edit in CMS" at bounding box center [552, 145] width 50 height 12
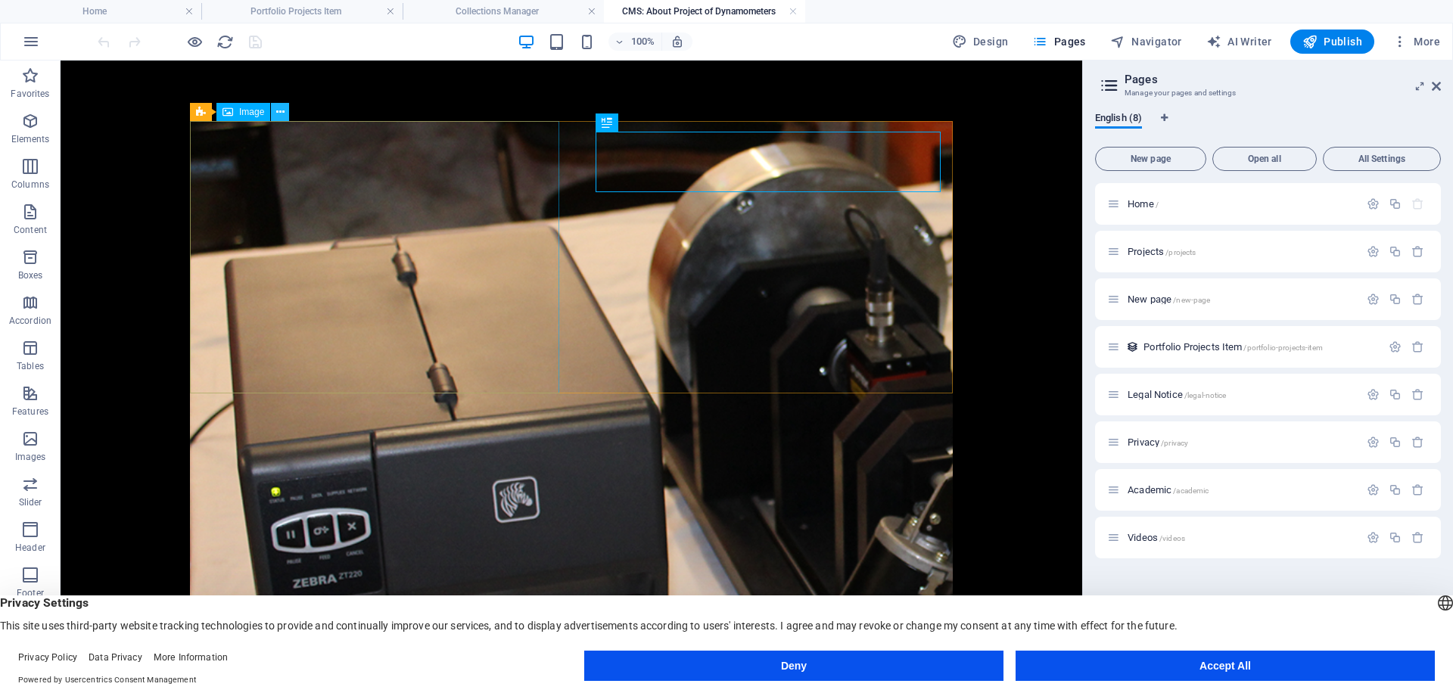
click at [279, 109] on icon at bounding box center [280, 112] width 8 height 16
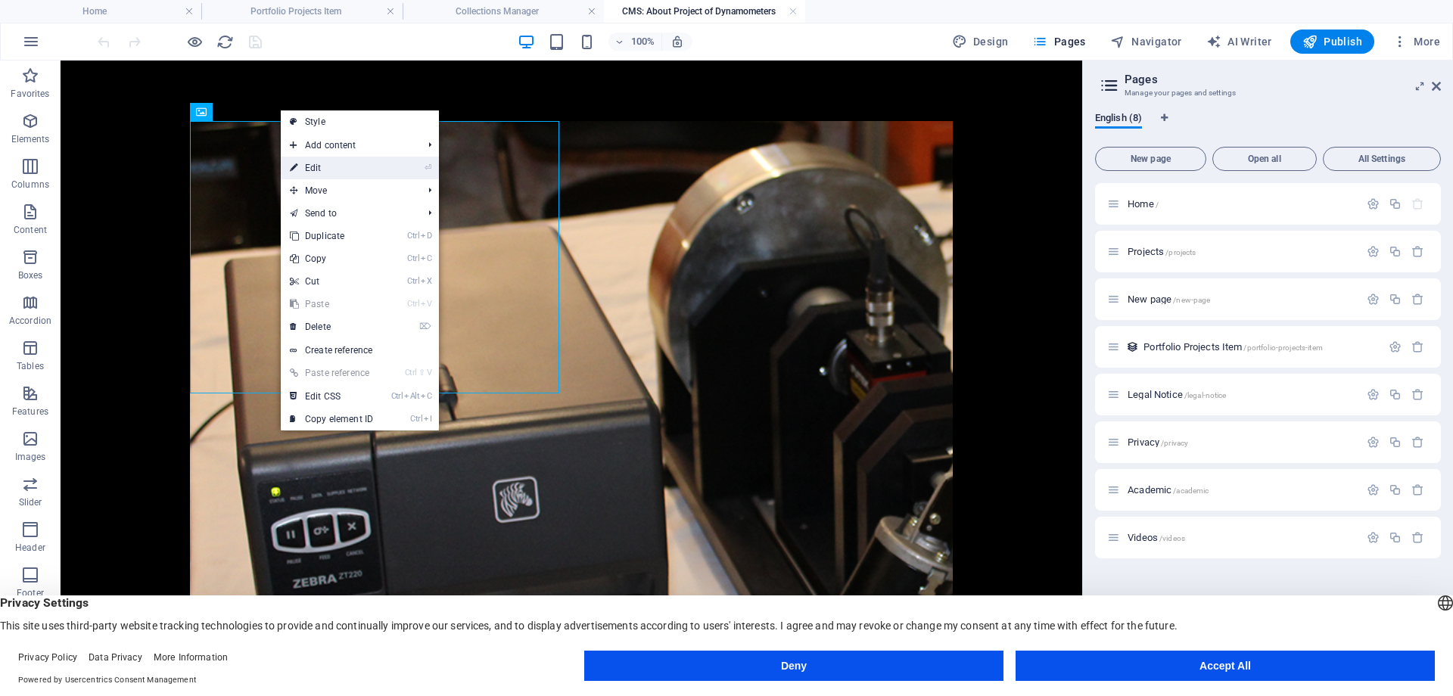
click at [311, 170] on link "⏎ Edit" at bounding box center [331, 168] width 101 height 23
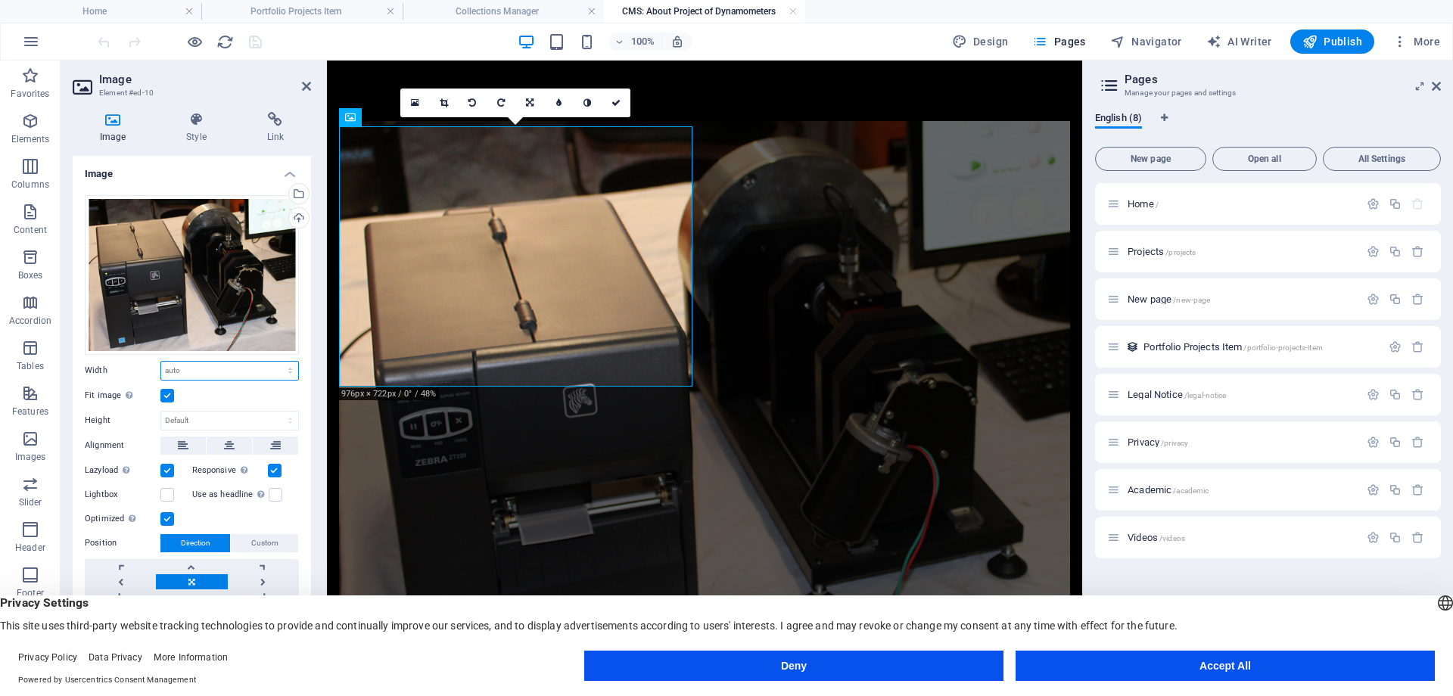
click at [289, 370] on select "Default auto px rem % em vh vw" at bounding box center [229, 371] width 137 height 18
select select "em"
click at [277, 362] on select "Default auto px rem % em vh vw" at bounding box center [229, 371] width 137 height 18
type input "29.1865"
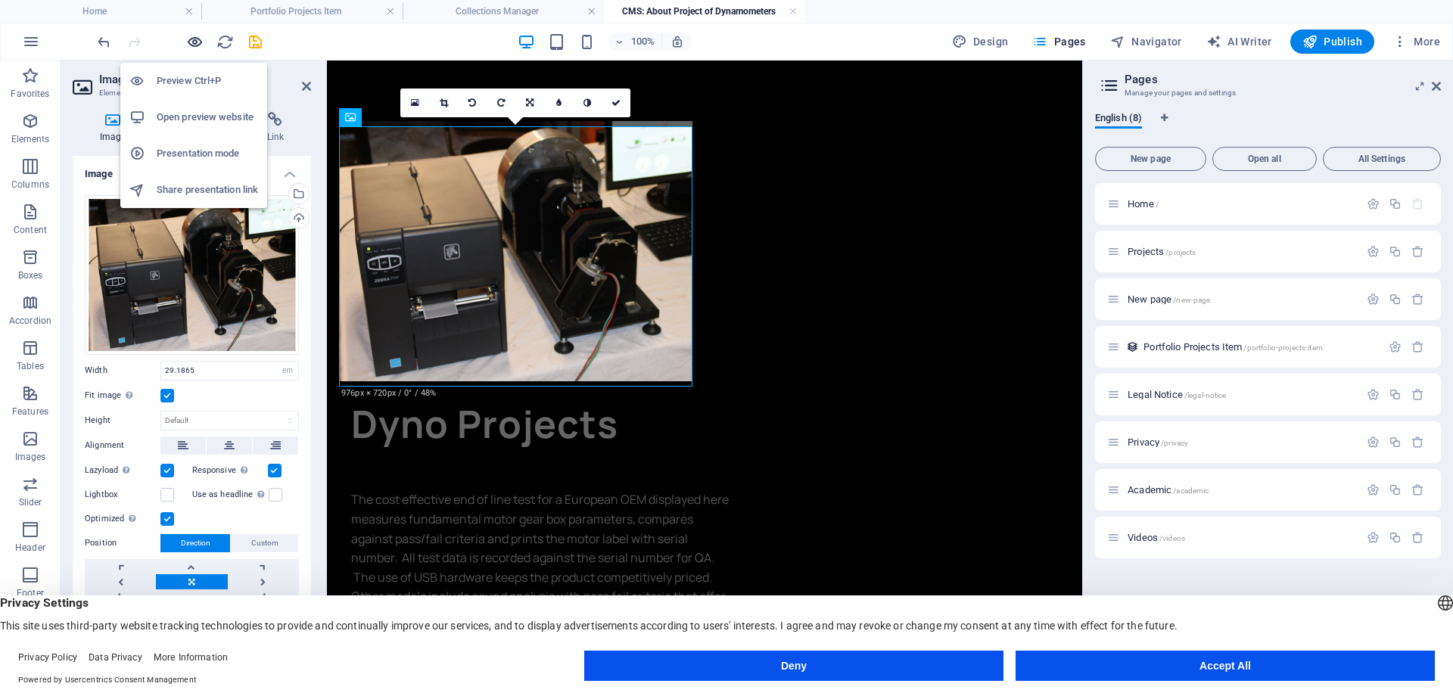
click at [191, 43] on icon "button" at bounding box center [194, 41] width 17 height 17
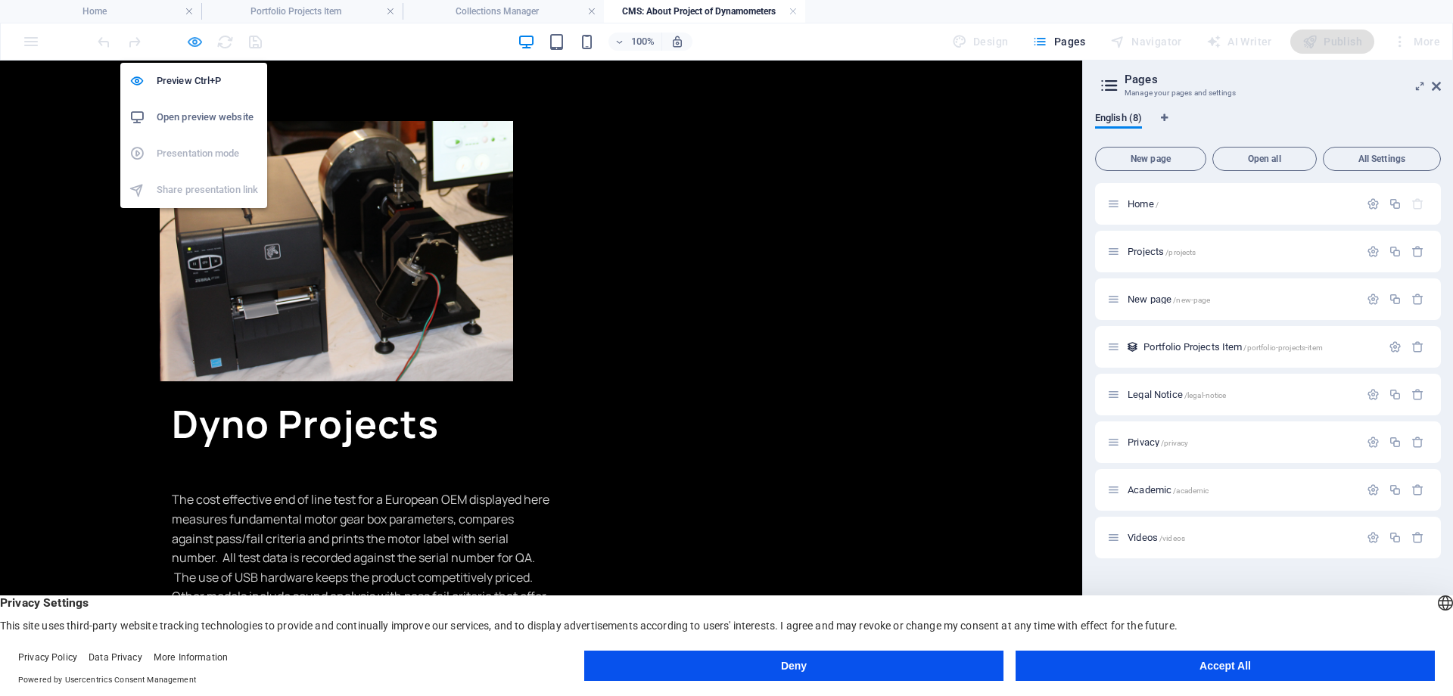
click at [191, 43] on icon "button" at bounding box center [194, 41] width 17 height 17
select select "em"
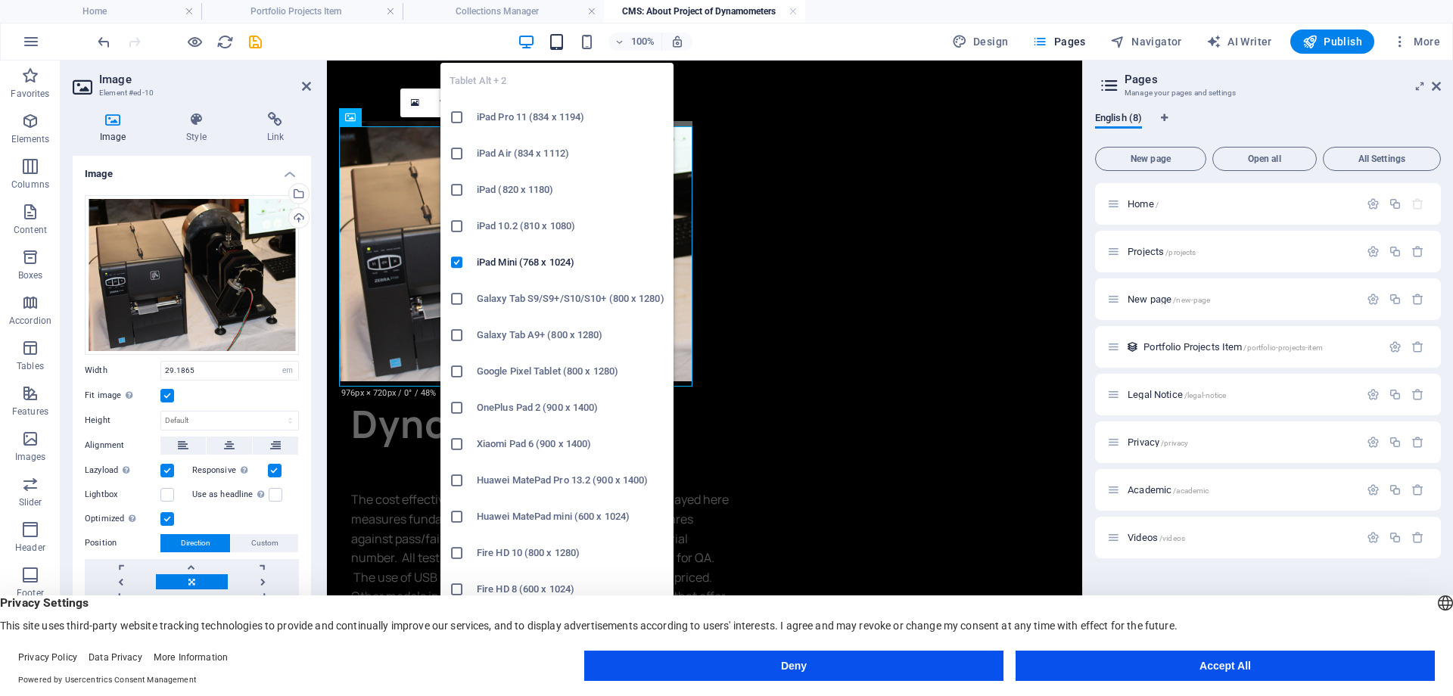
click at [563, 45] on icon "button" at bounding box center [556, 41] width 17 height 17
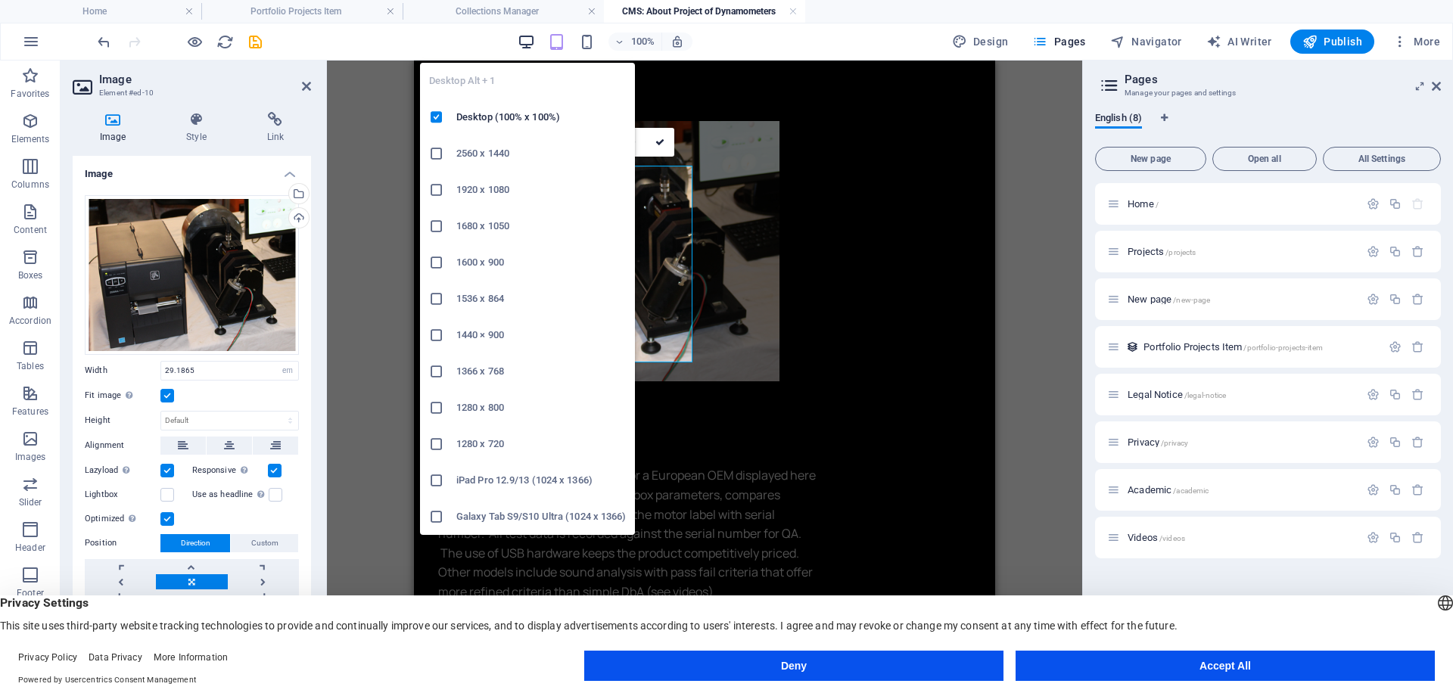
click at [525, 44] on icon "button" at bounding box center [526, 41] width 17 height 17
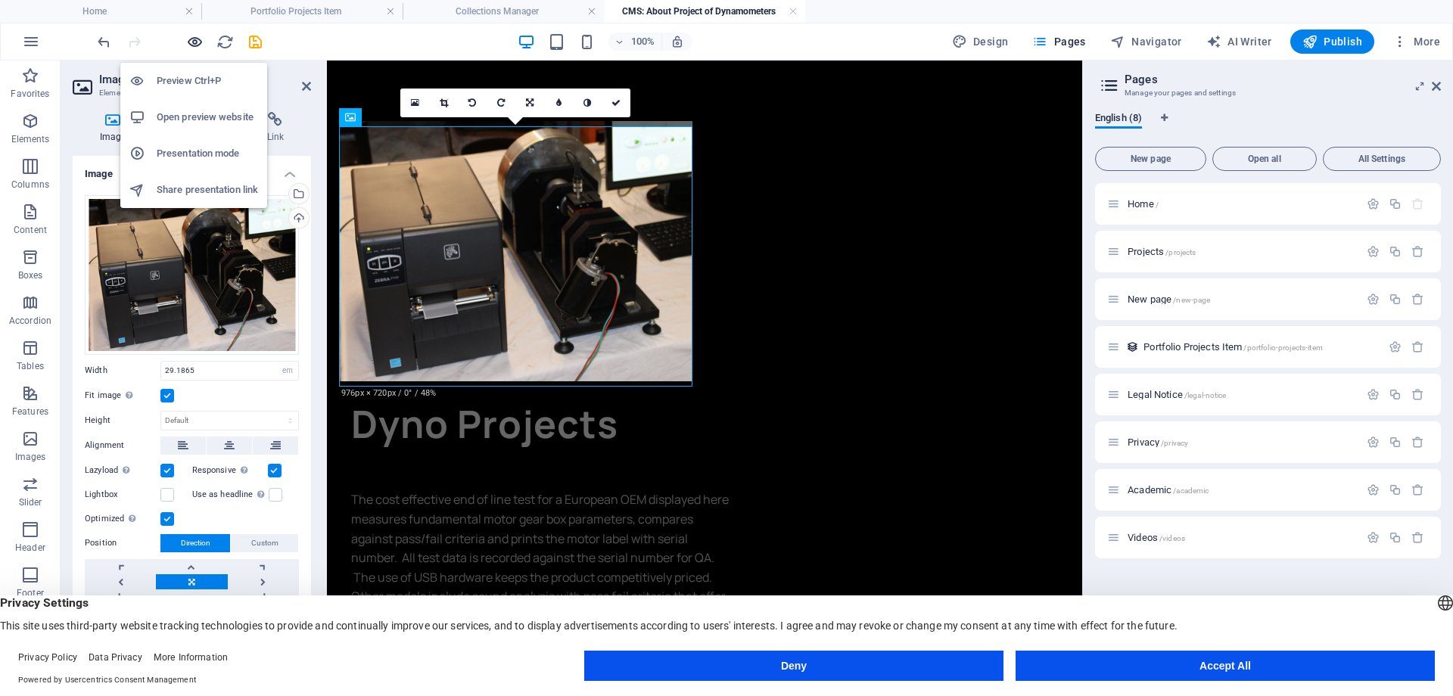
click at [195, 42] on icon "button" at bounding box center [194, 41] width 17 height 17
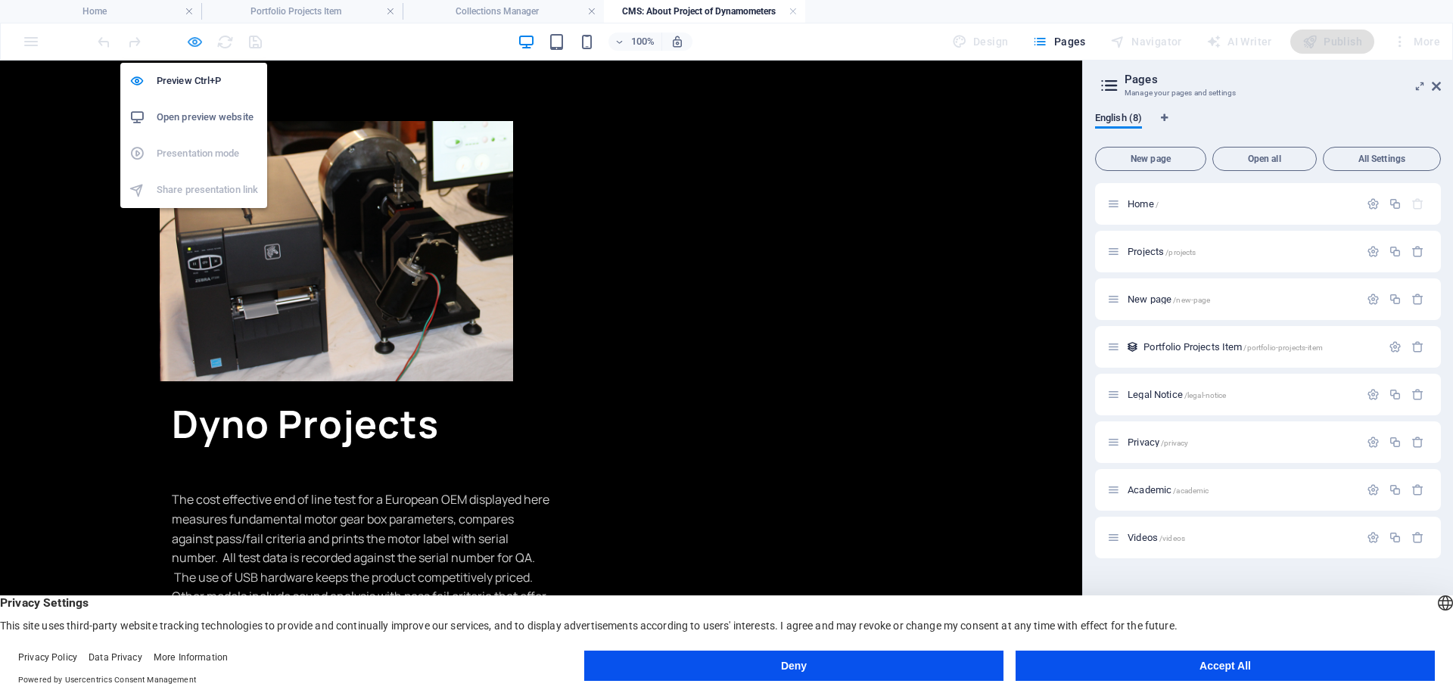
click at [195, 42] on icon "button" at bounding box center [194, 41] width 17 height 17
select select "em"
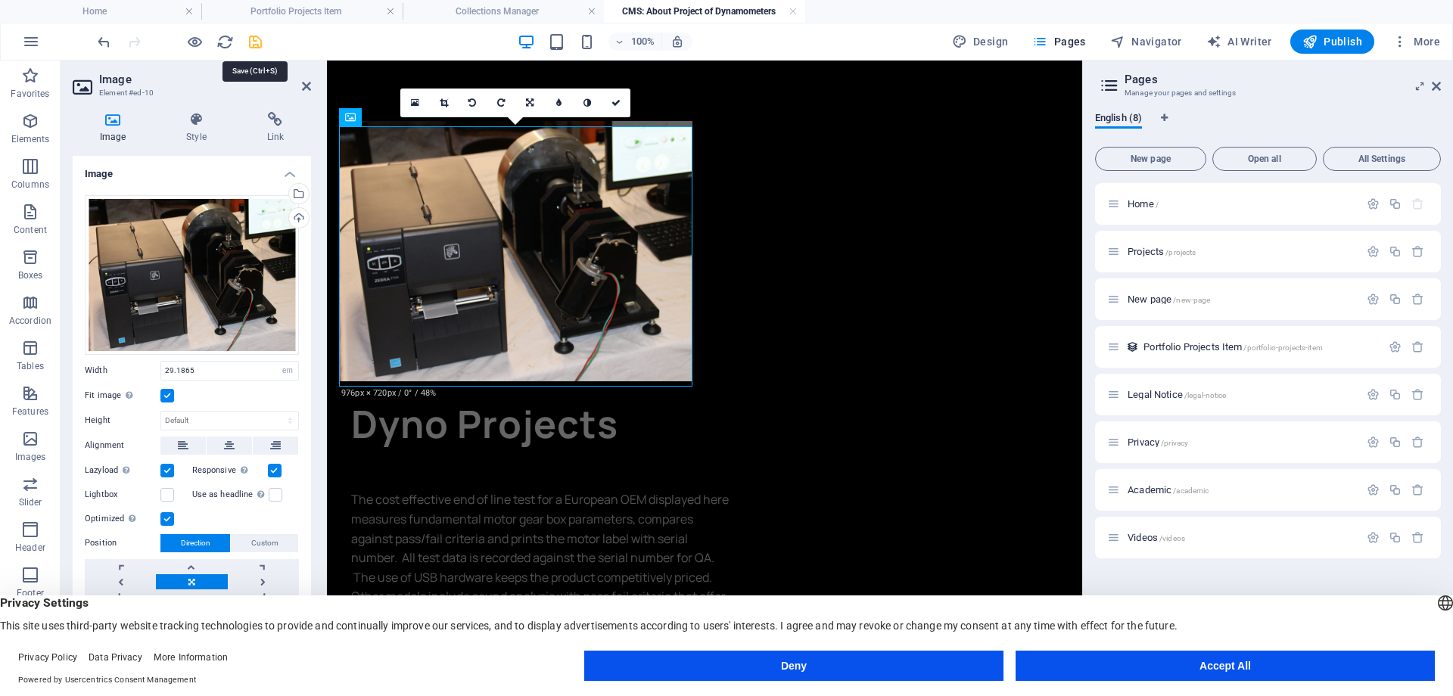
click at [257, 36] on icon "save" at bounding box center [255, 41] width 17 height 17
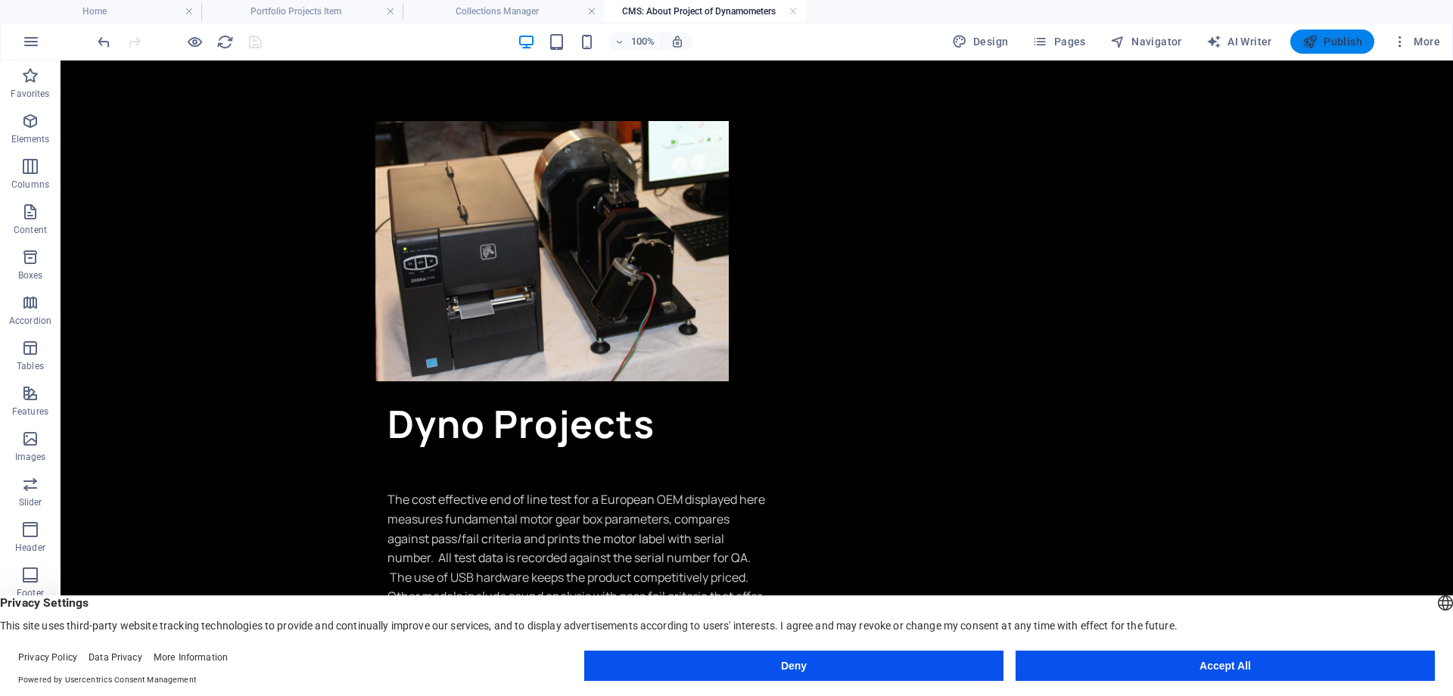
click at [1332, 40] on span "Publish" at bounding box center [1333, 41] width 60 height 15
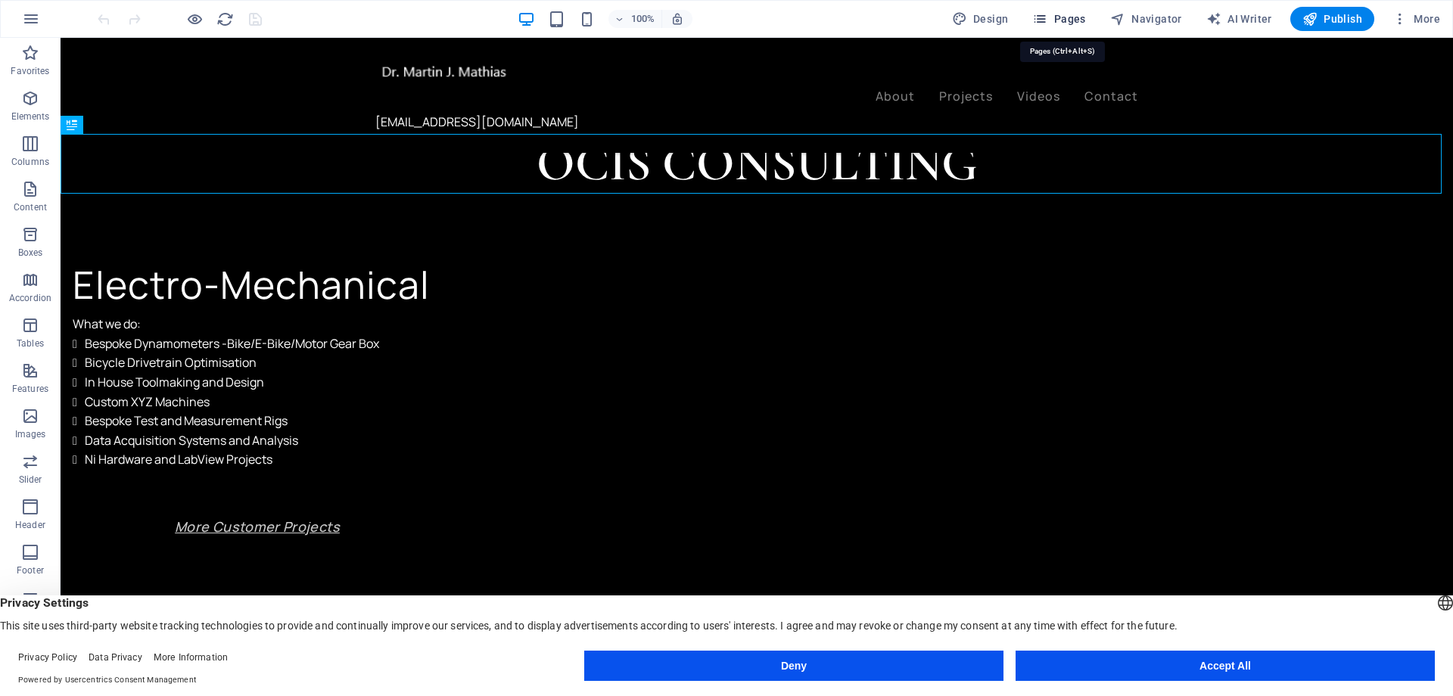
click at [1066, 21] on span "Pages" at bounding box center [1058, 18] width 53 height 15
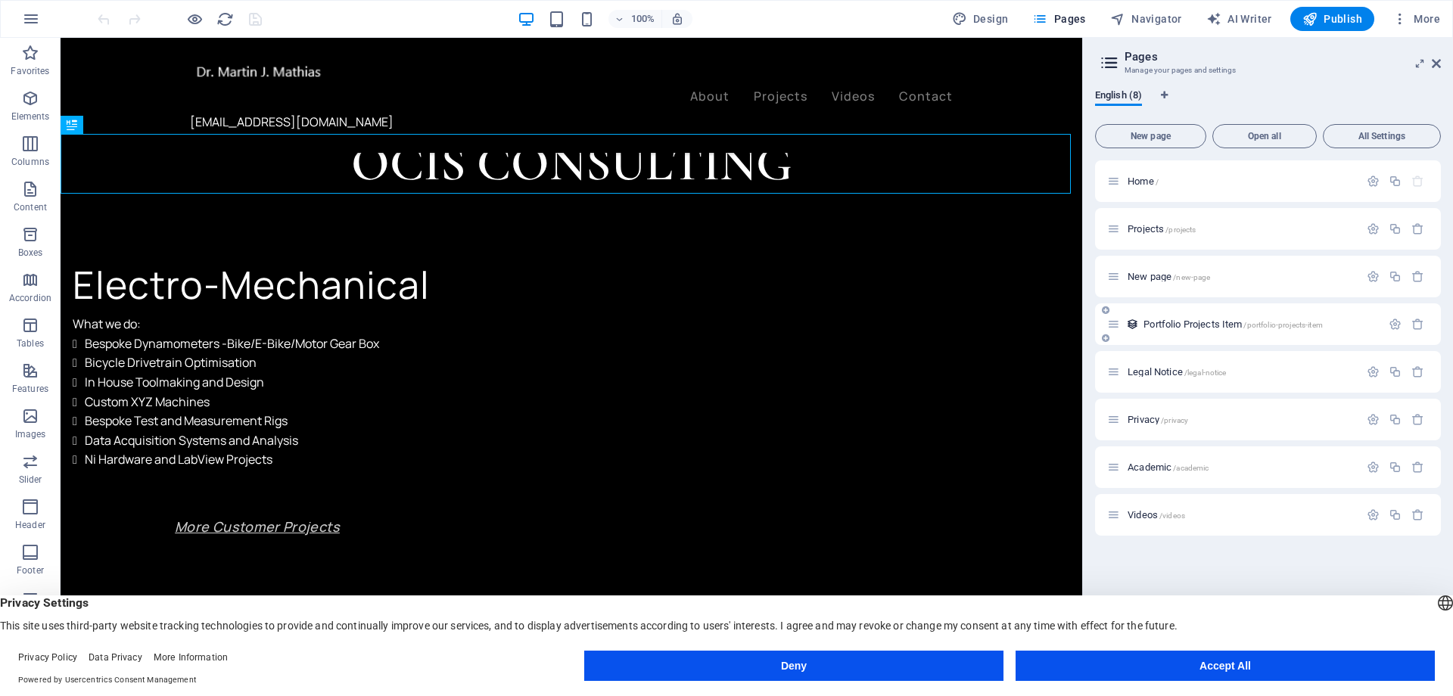
click at [1223, 317] on div "Portfolio Projects Item /portfolio-projects-item" at bounding box center [1244, 324] width 274 height 17
click at [1189, 323] on span "Portfolio Projects Item /portfolio-projects-item" at bounding box center [1233, 324] width 179 height 11
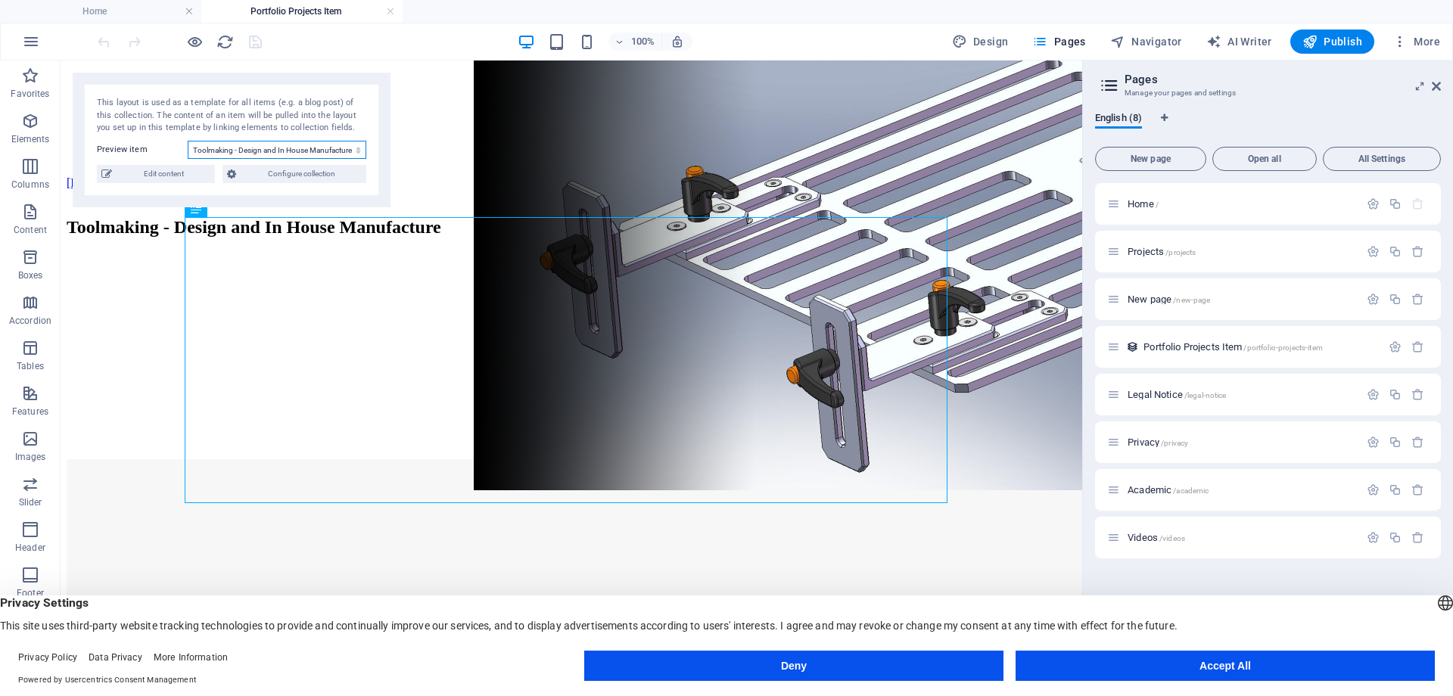
click at [363, 155] on select "Toolmaking - Design and In House Manufacture Next Gen Bike and E-Bike Dynos Ser…" at bounding box center [277, 150] width 179 height 18
select select "68dd8f2bccf343b4080a0b7f"
click at [188, 141] on select "Toolmaking - Design and In House Manufacture Next Gen Bike and E-Bike Dynos Ser…" at bounding box center [277, 150] width 179 height 18
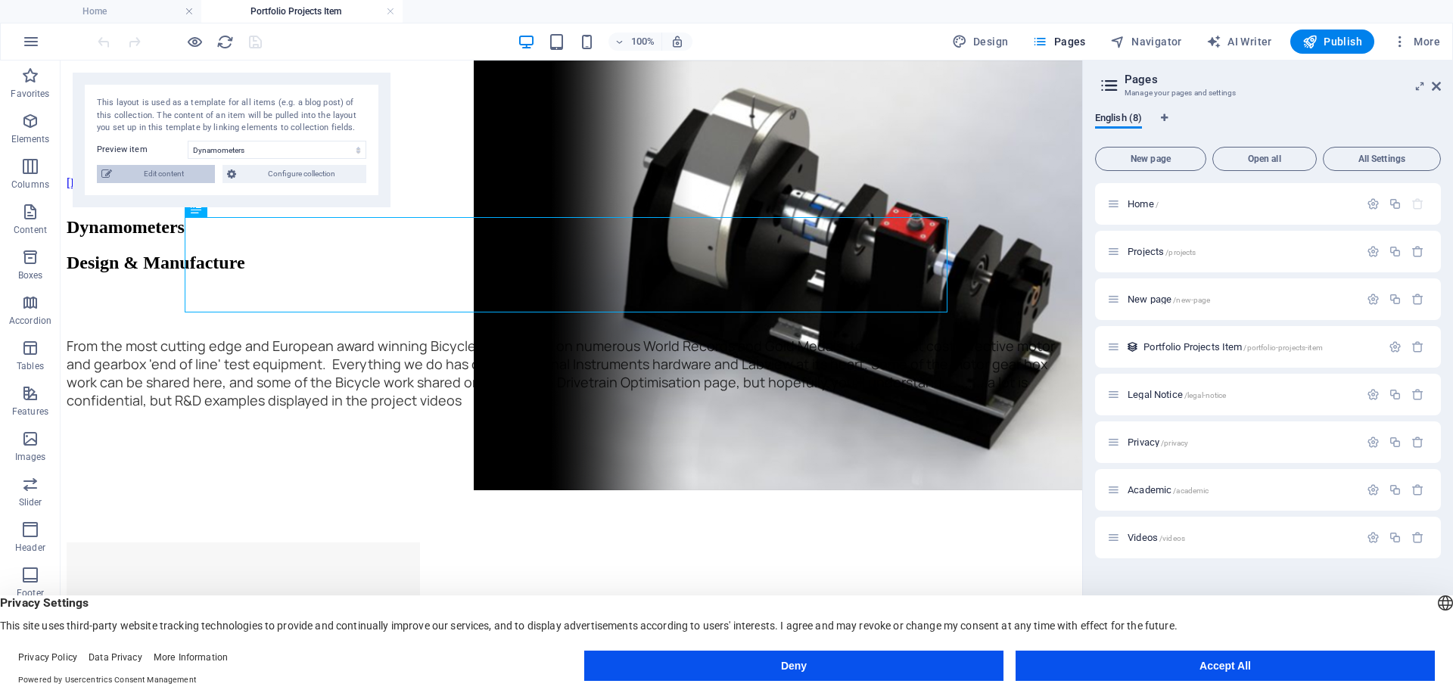
click at [191, 179] on span "Edit content" at bounding box center [164, 174] width 94 height 18
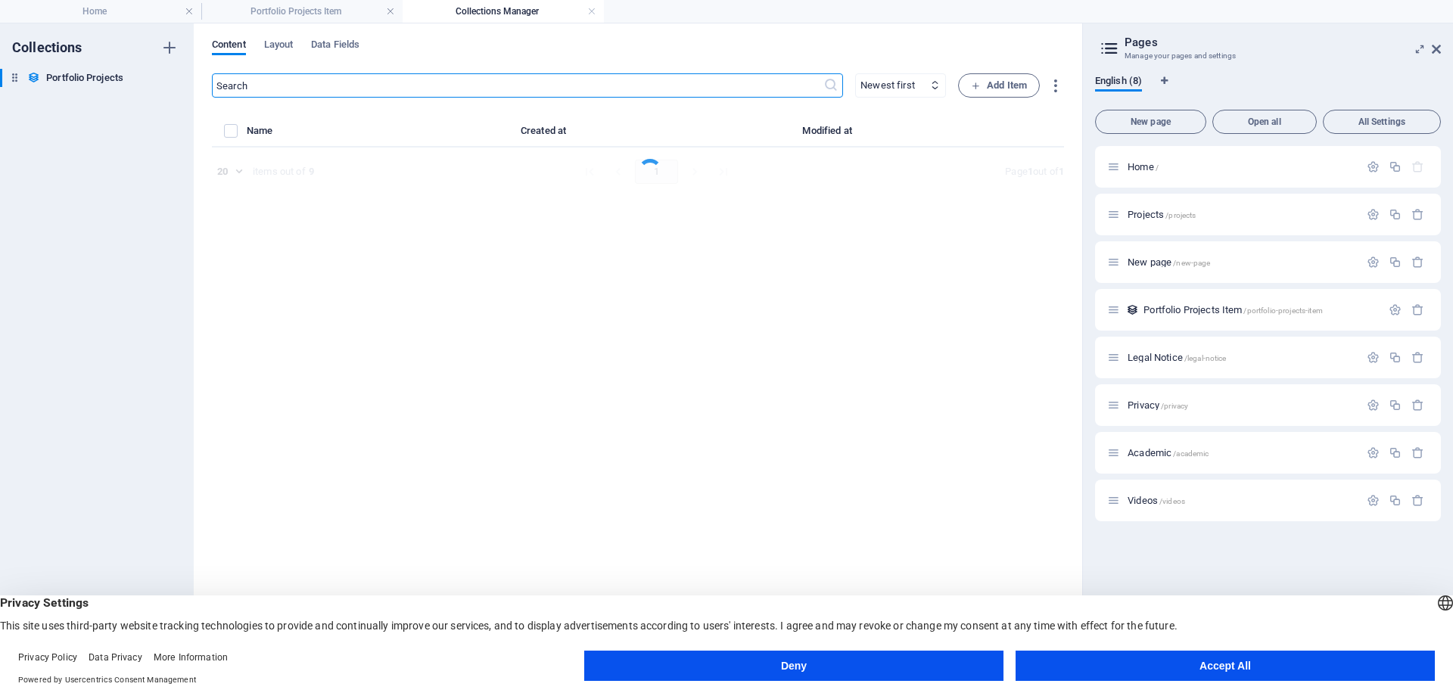
select select "Design & Manufacture"
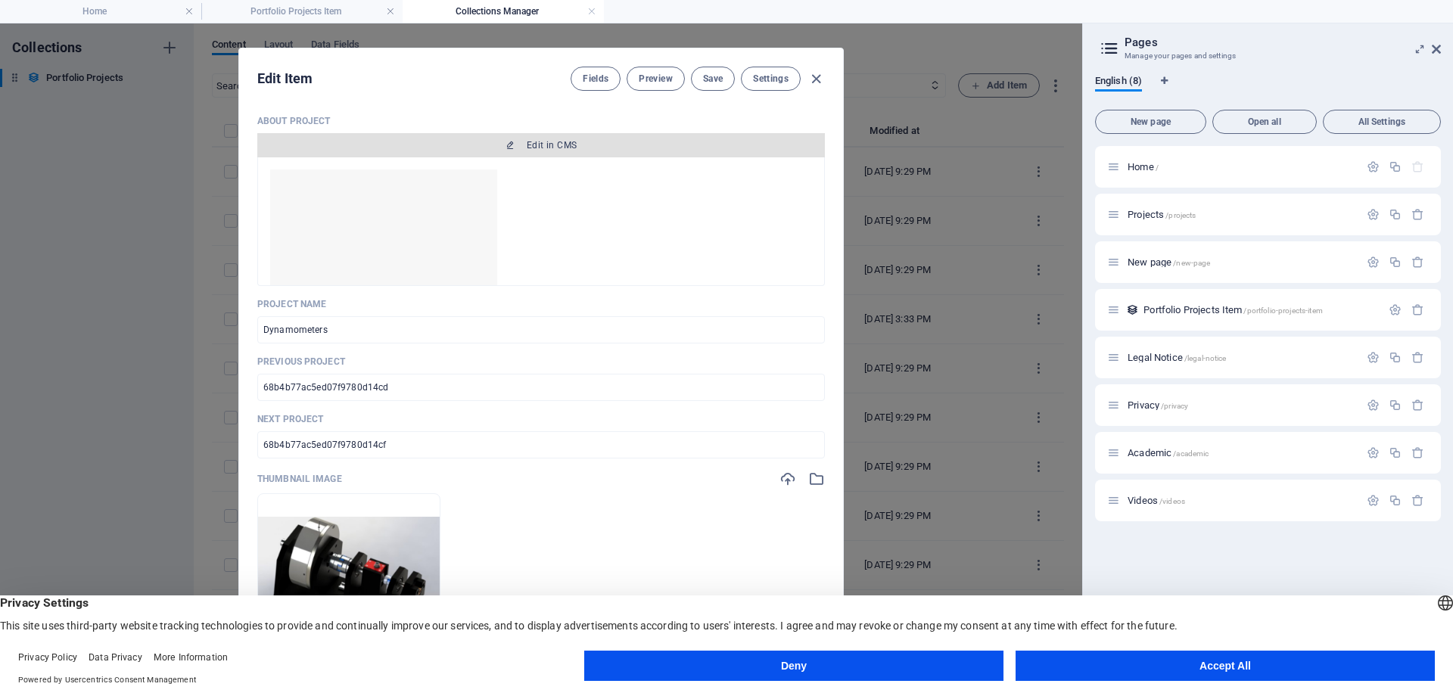
click at [540, 144] on span "Edit in CMS" at bounding box center [552, 145] width 50 height 12
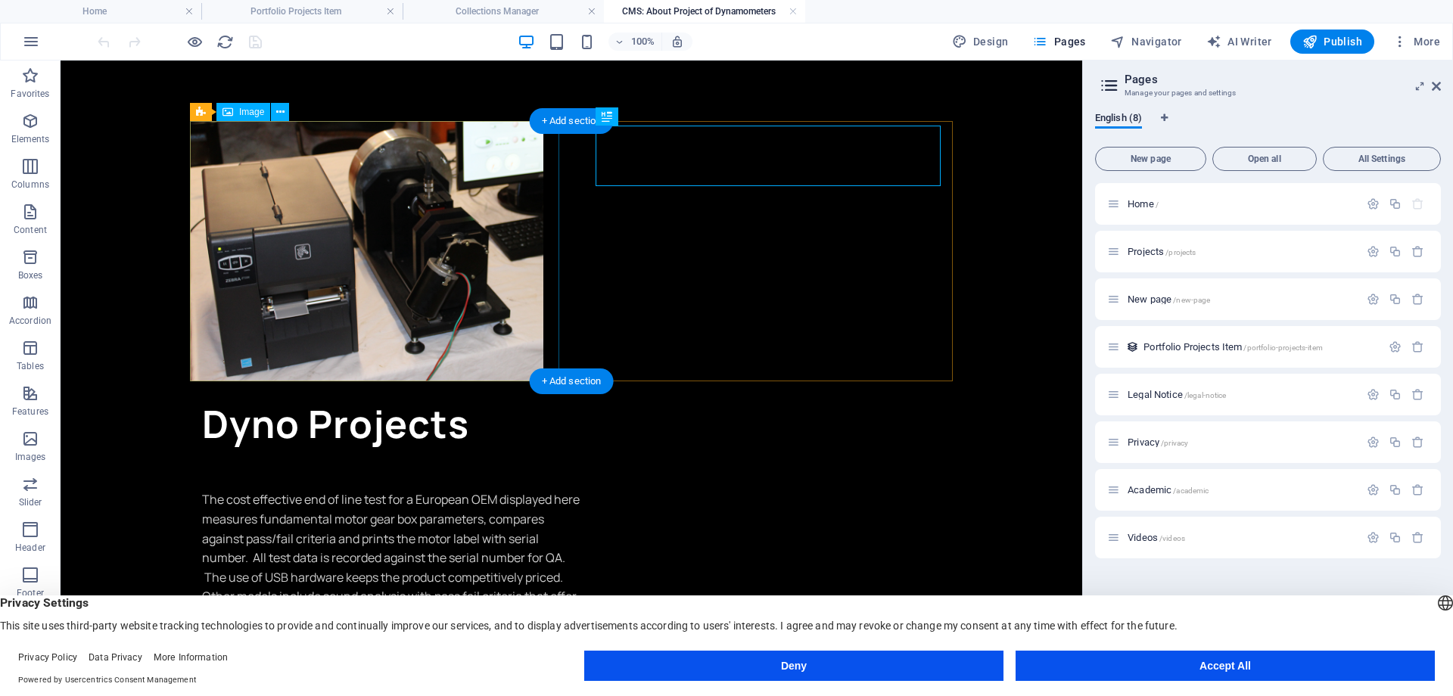
click at [450, 211] on figure at bounding box center [571, 251] width 763 height 260
select select "em"
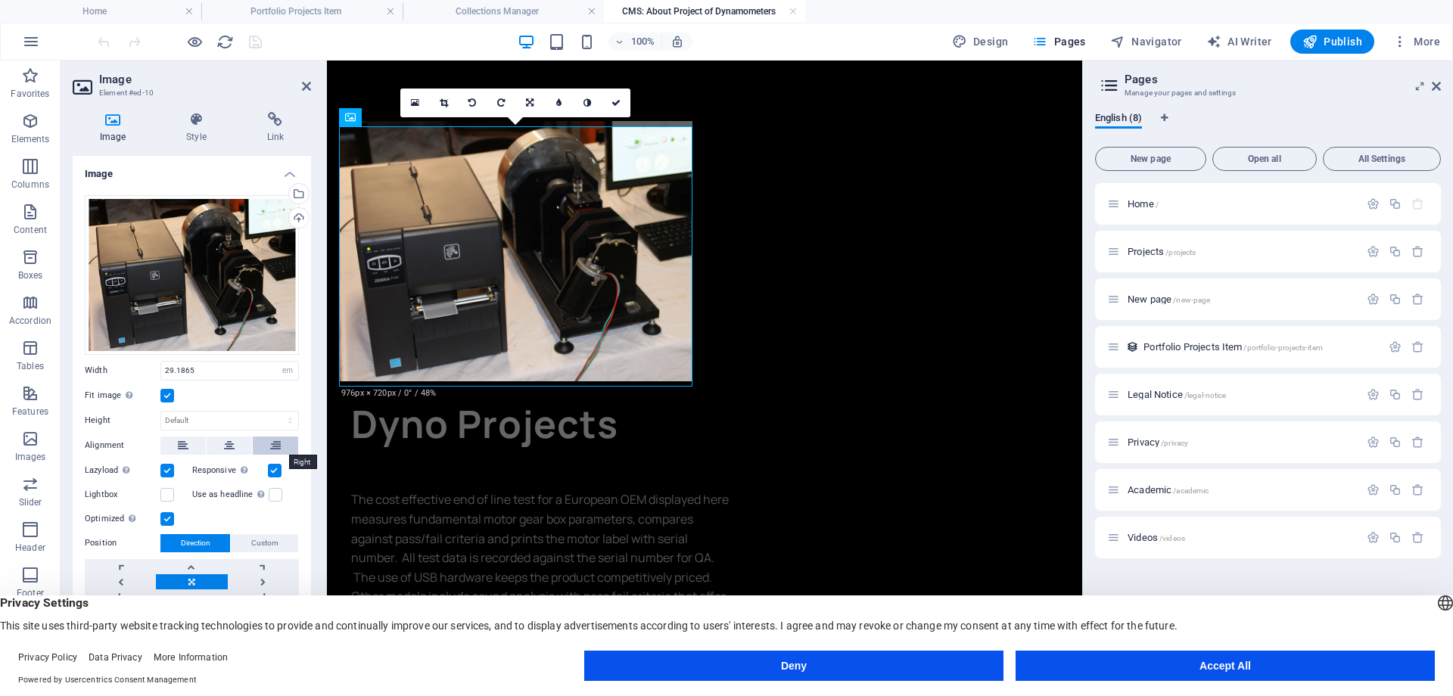
click at [273, 446] on icon at bounding box center [275, 446] width 11 height 18
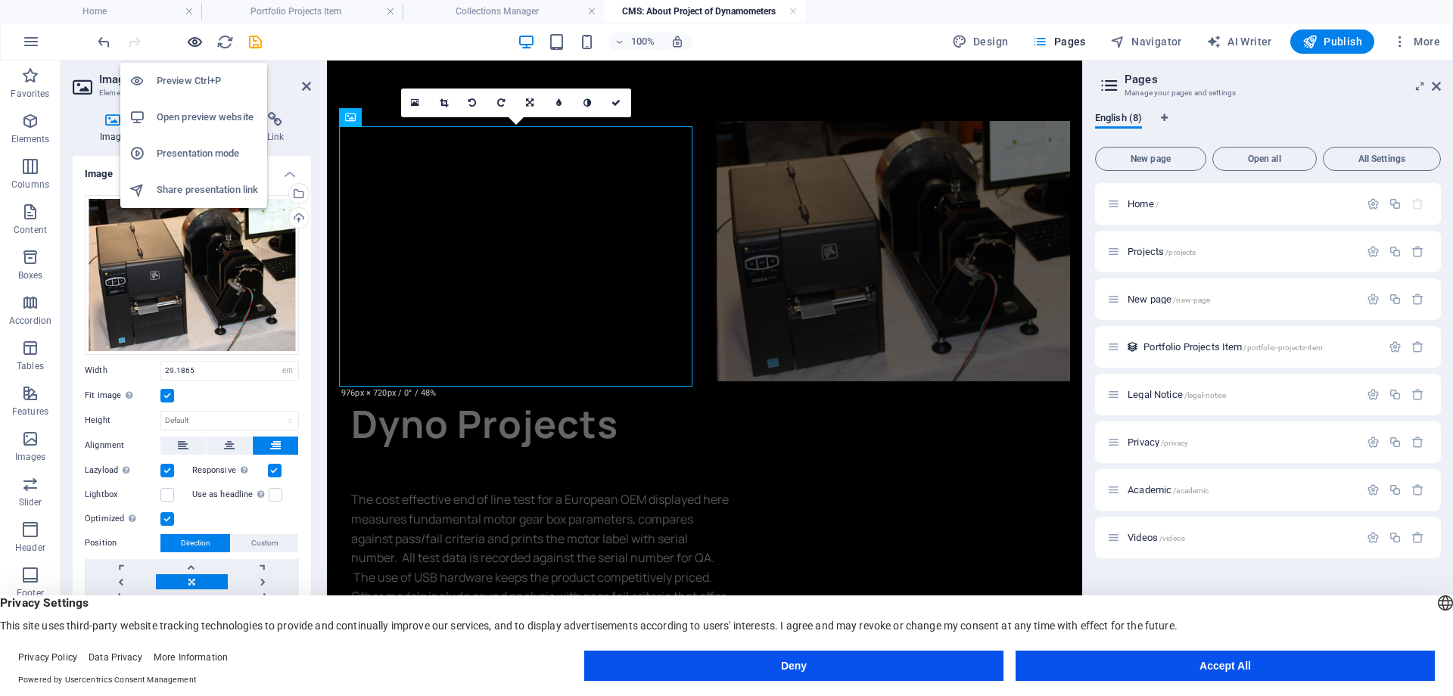
click at [193, 44] on icon "button" at bounding box center [194, 41] width 17 height 17
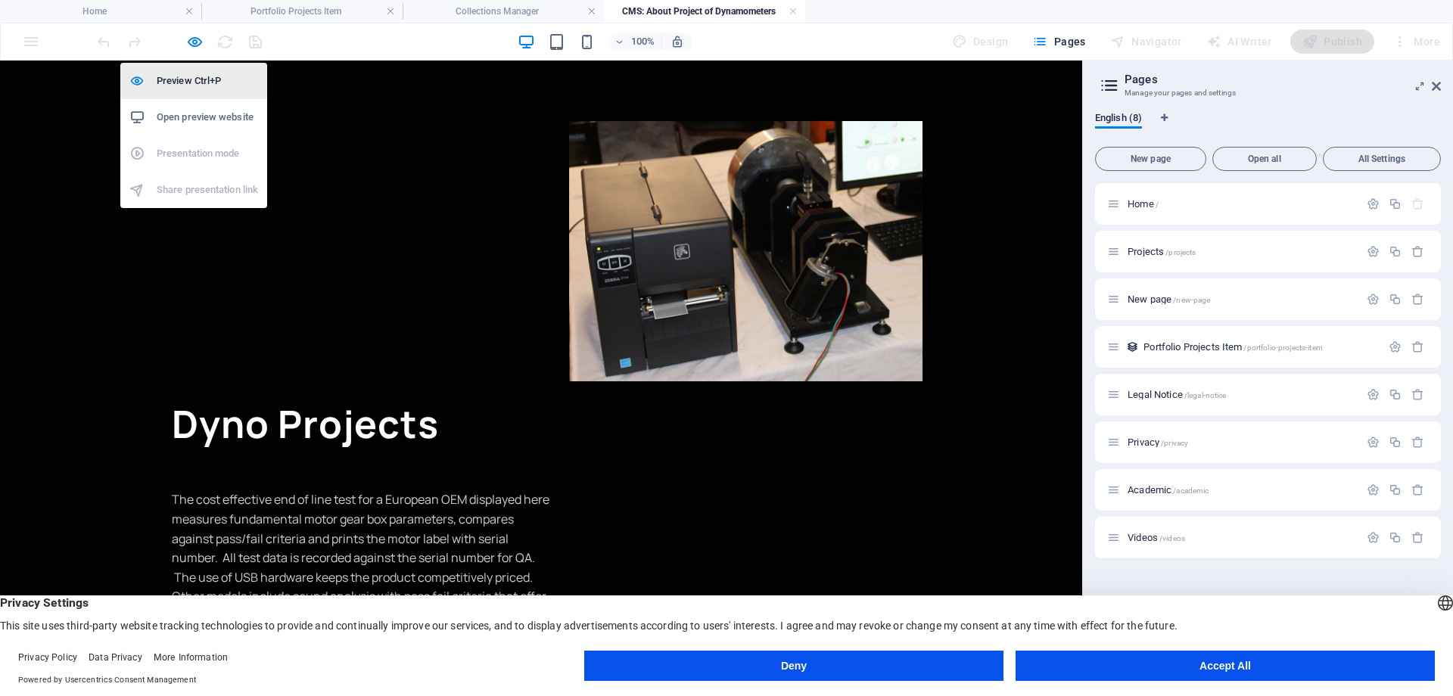
click at [194, 79] on h6 "Preview Ctrl+P" at bounding box center [207, 81] width 101 height 18
select select "em"
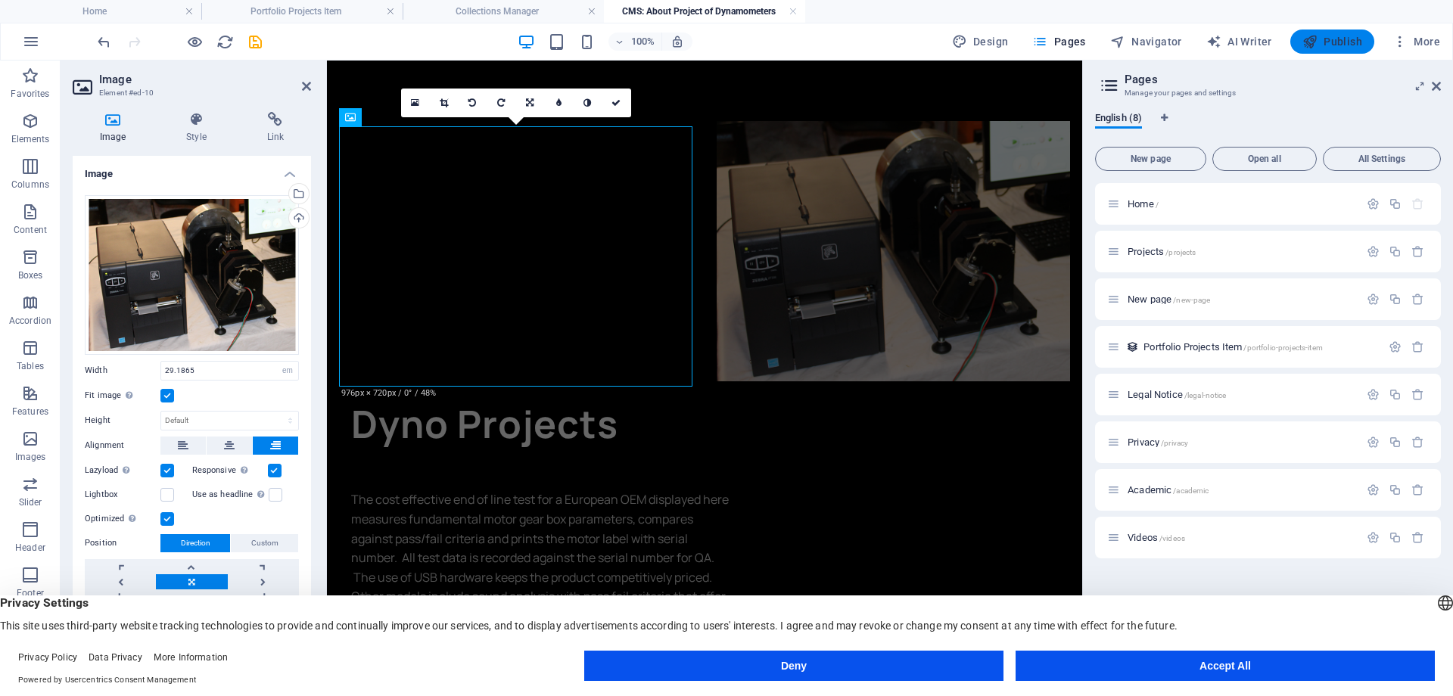
click at [1331, 33] on button "Publish" at bounding box center [1333, 42] width 84 height 24
